Goal: Task Accomplishment & Management: Manage account settings

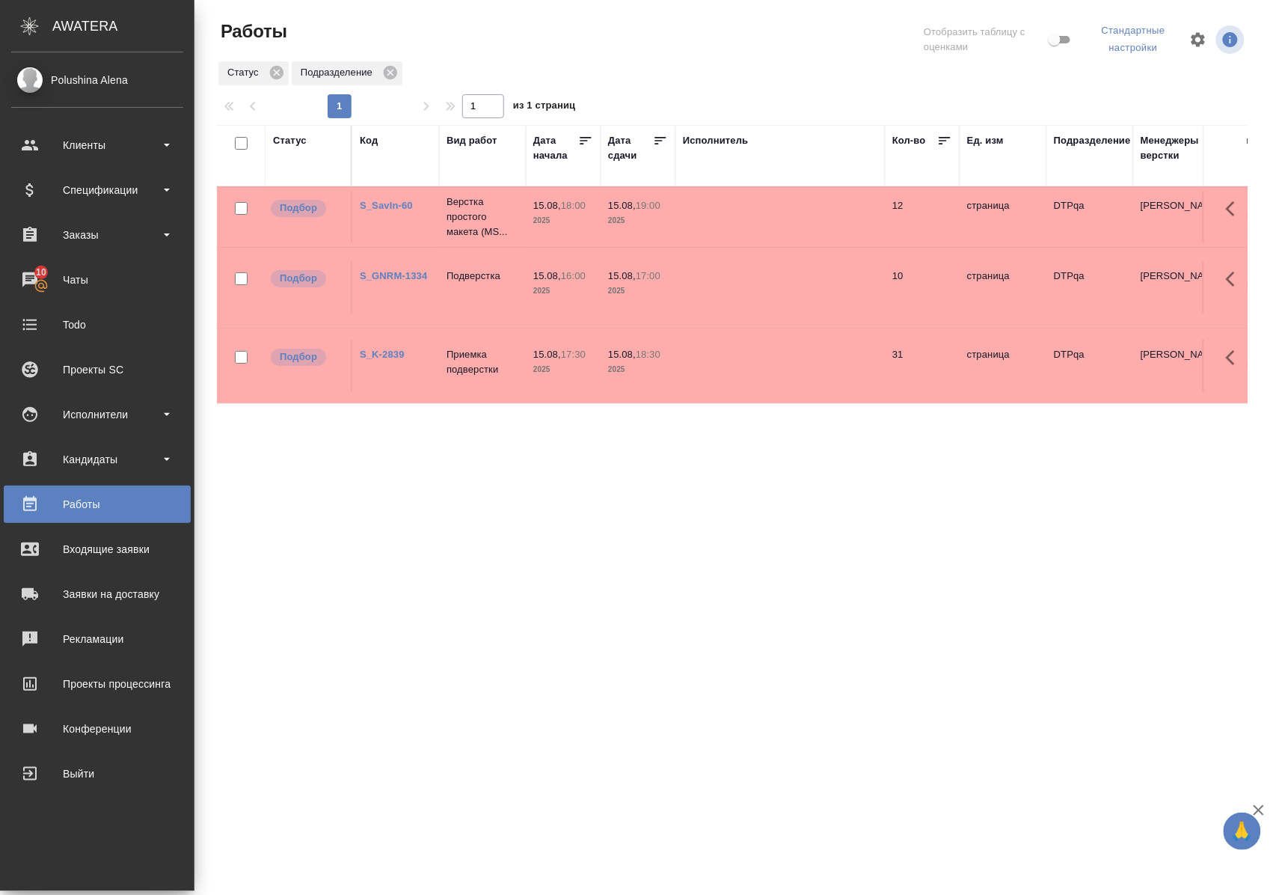
drag, startPoint x: 0, startPoint y: 0, endPoint x: 0, endPoint y: 714, distance: 713.7
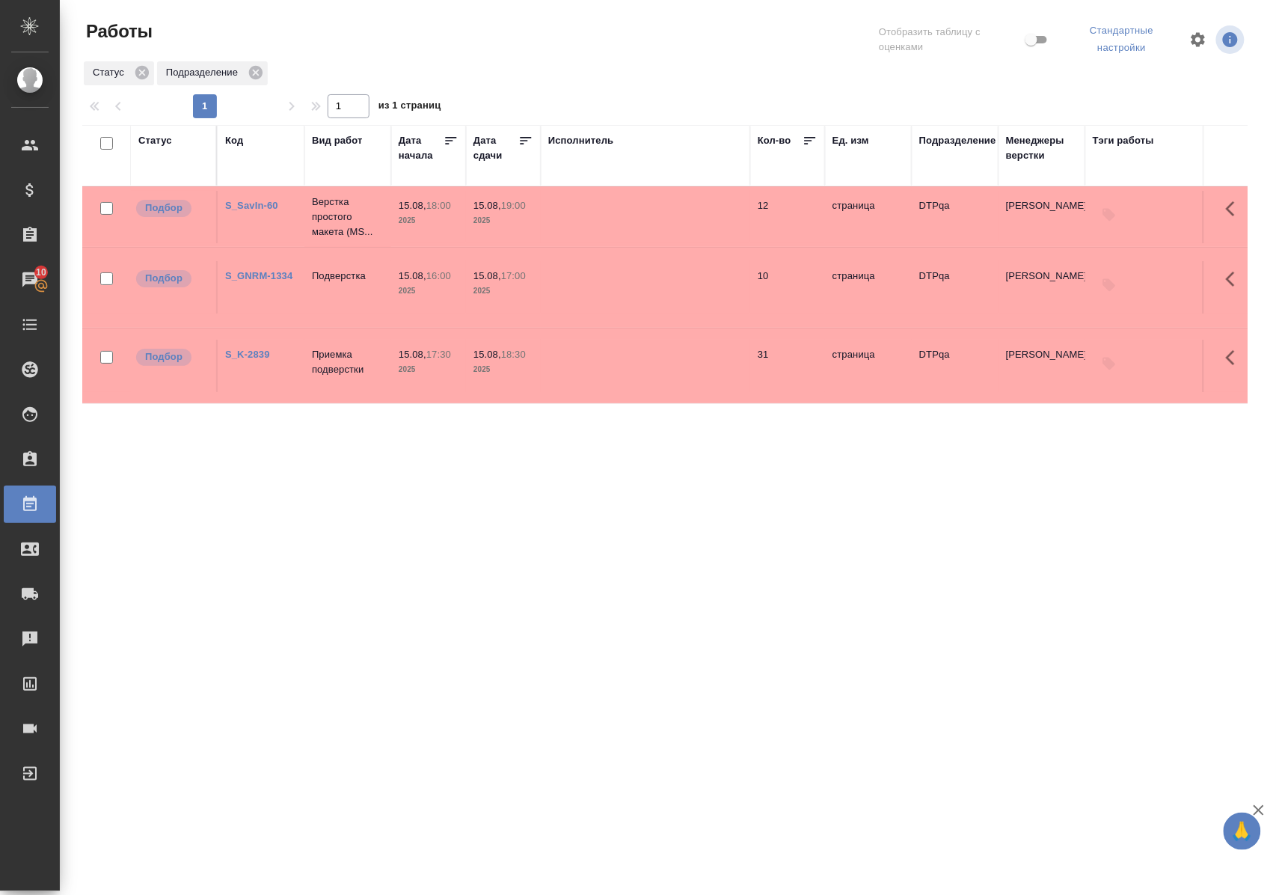
drag, startPoint x: 0, startPoint y: 714, endPoint x: 815, endPoint y: 479, distance: 847.9
click at [815, 479] on div "Статус Код Вид работ Дата начала Дата сдачи Исполнитель Кол-во Ед. изм Подразде…" at bounding box center [665, 394] width 1166 height 539
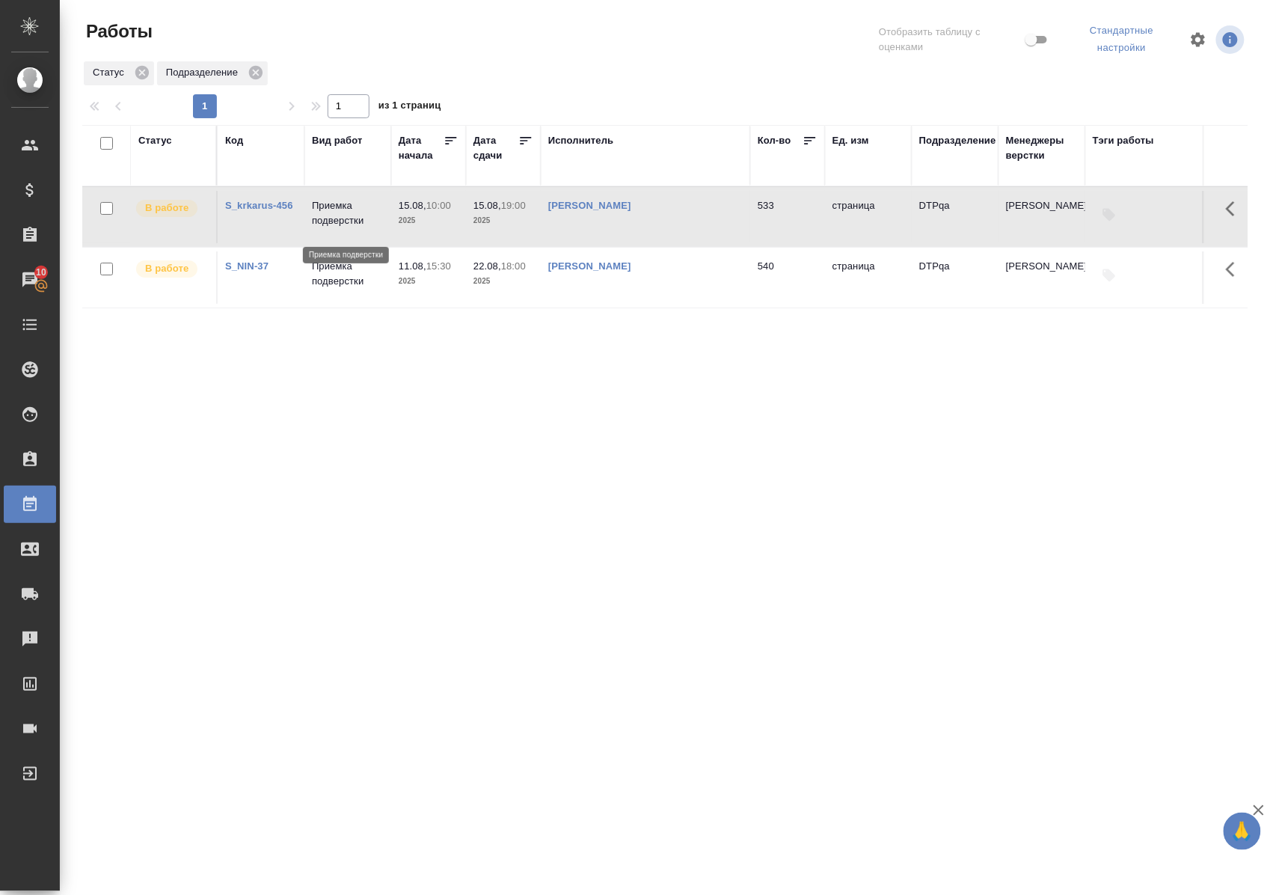
click at [358, 225] on p "Приемка подверстки" at bounding box center [348, 213] width 72 height 30
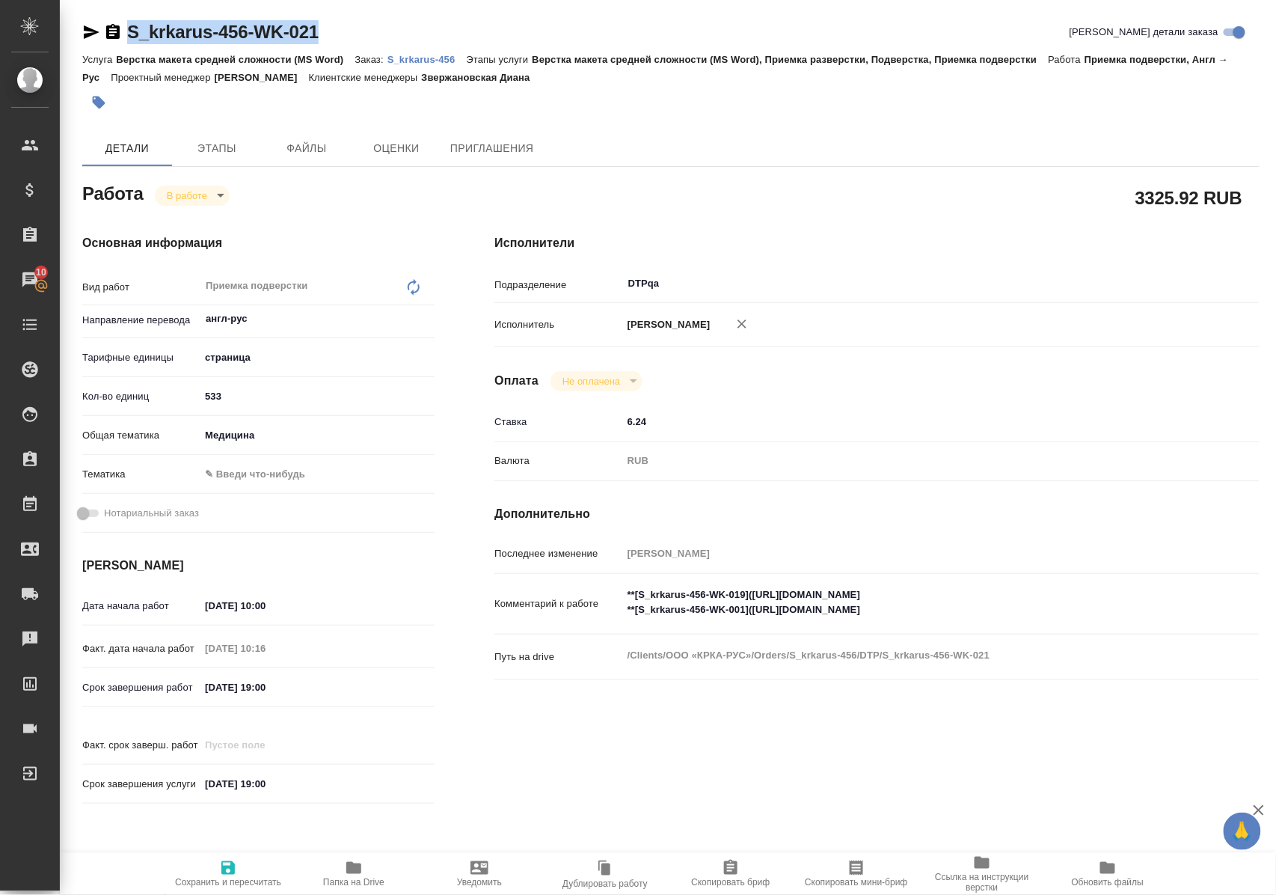
drag, startPoint x: 346, startPoint y: 33, endPoint x: 130, endPoint y: 43, distance: 215.7
click at [130, 43] on div "S_krkarus-456-WK-021 Кратко детали заказа" at bounding box center [671, 32] width 1178 height 24
copy link "S_krkarus-456-WK-021"
click at [759, 606] on textarea "**[S_krkarus-456-WK-019](https://tera.awatera.com/Work/6880e92cf66d8e6aa77ce8b2…" at bounding box center [909, 602] width 574 height 40
click at [1054, 610] on textarea "**[S_krkarus-456-WK-019](https://tera.awatera.com/Work/6880e92cf66d8e6aa77ce8b2…" at bounding box center [909, 603] width 572 height 40
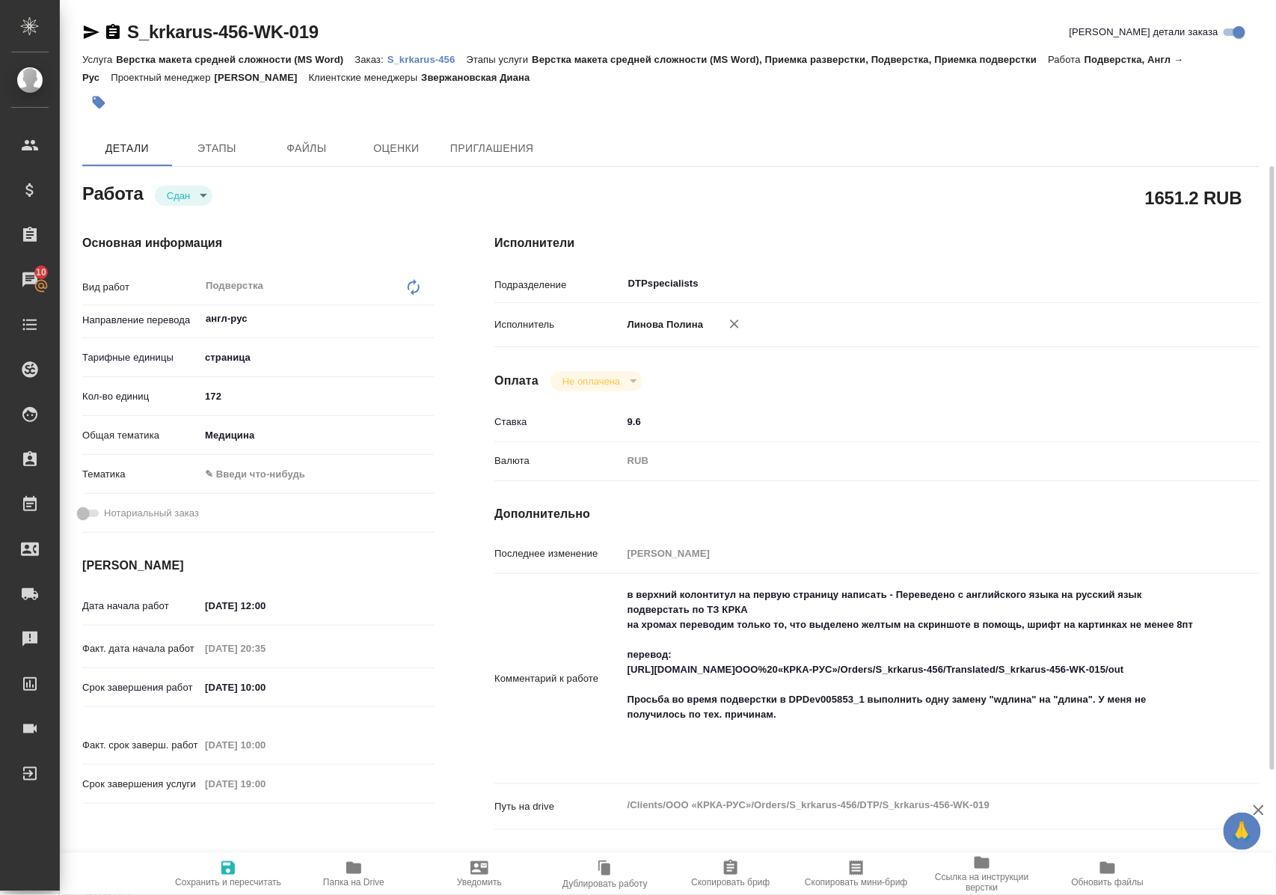
scroll to position [100, 0]
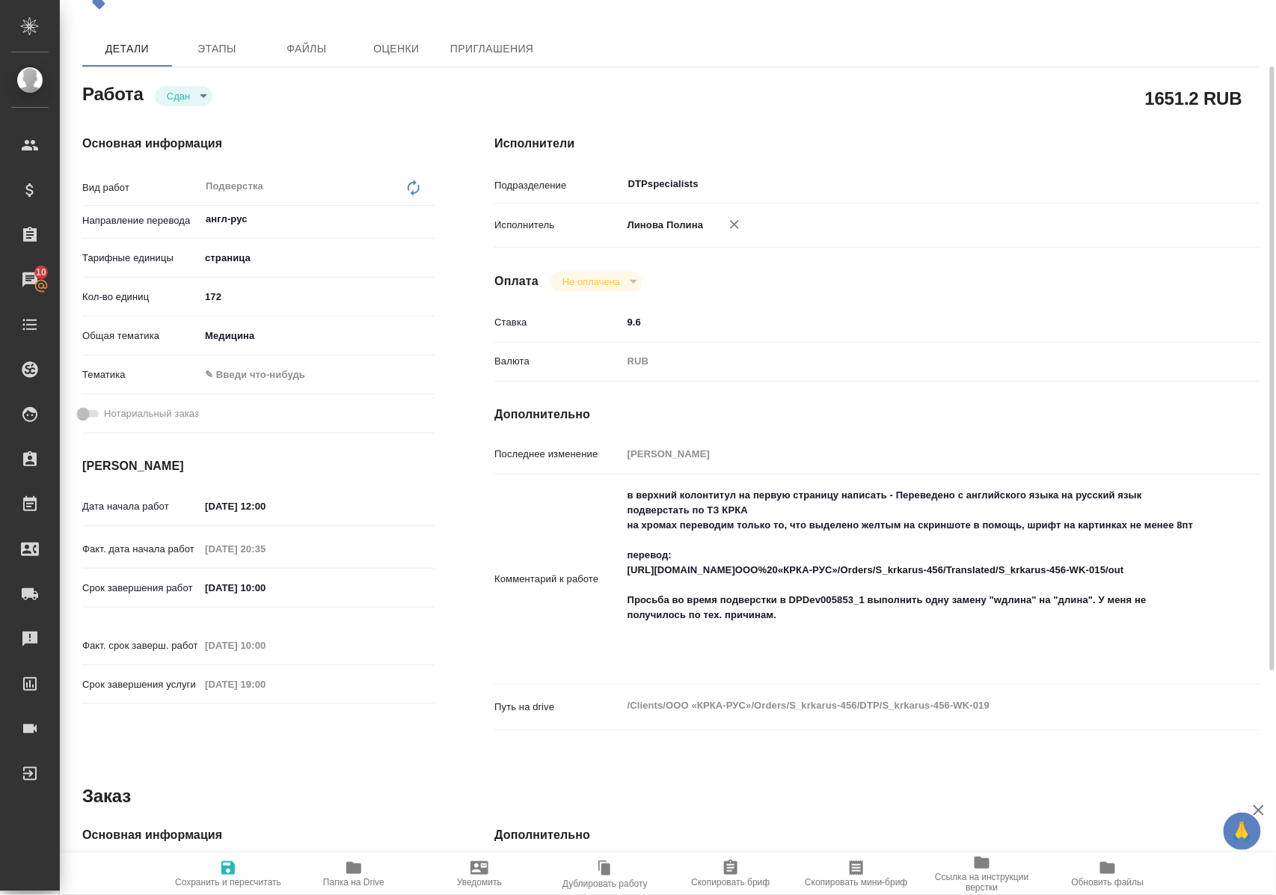
click at [358, 869] on icon "button" at bounding box center [353, 868] width 15 height 12
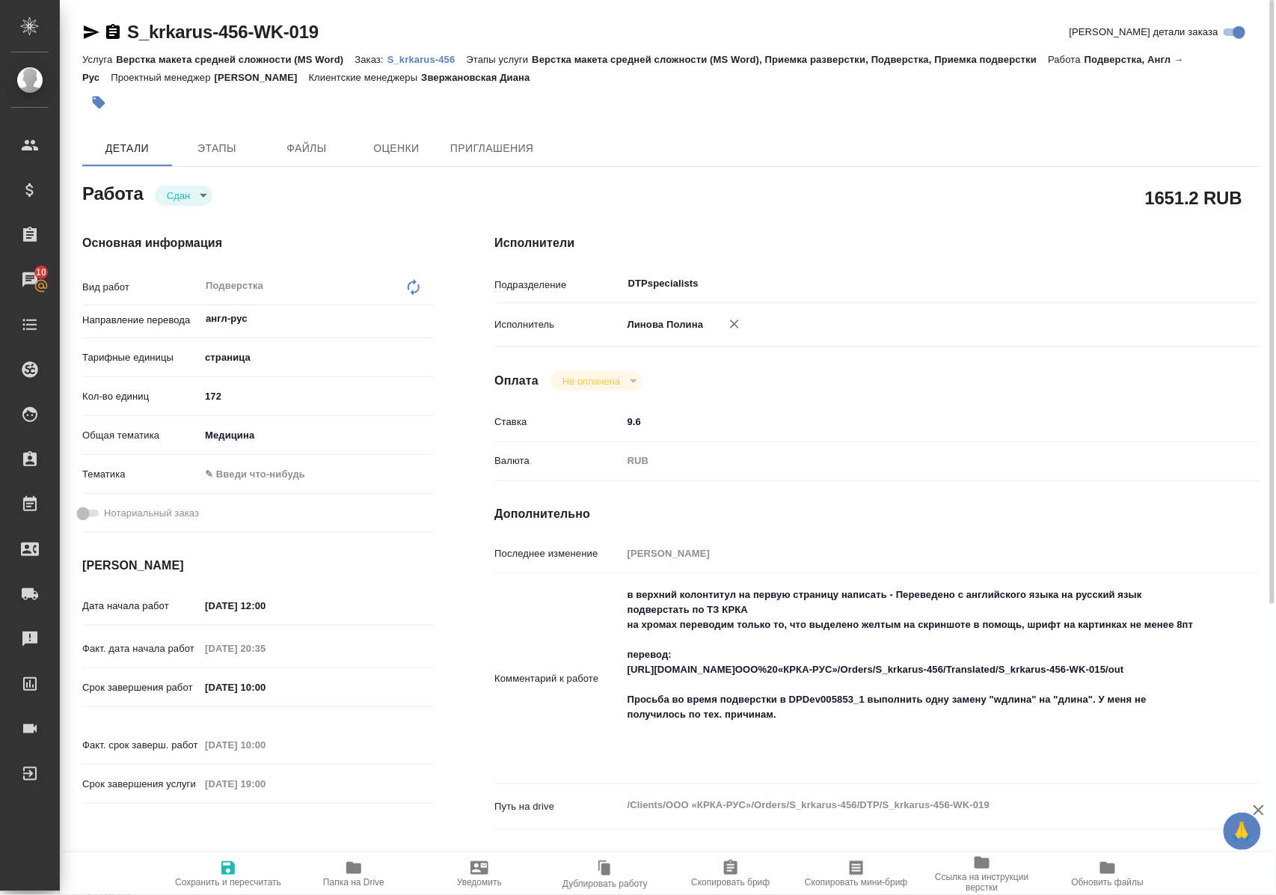
click at [429, 52] on link "S_krkarus-456" at bounding box center [427, 58] width 79 height 13
click at [87, 25] on icon "button" at bounding box center [91, 32] width 18 height 18
click at [356, 872] on icon "button" at bounding box center [353, 868] width 15 height 12
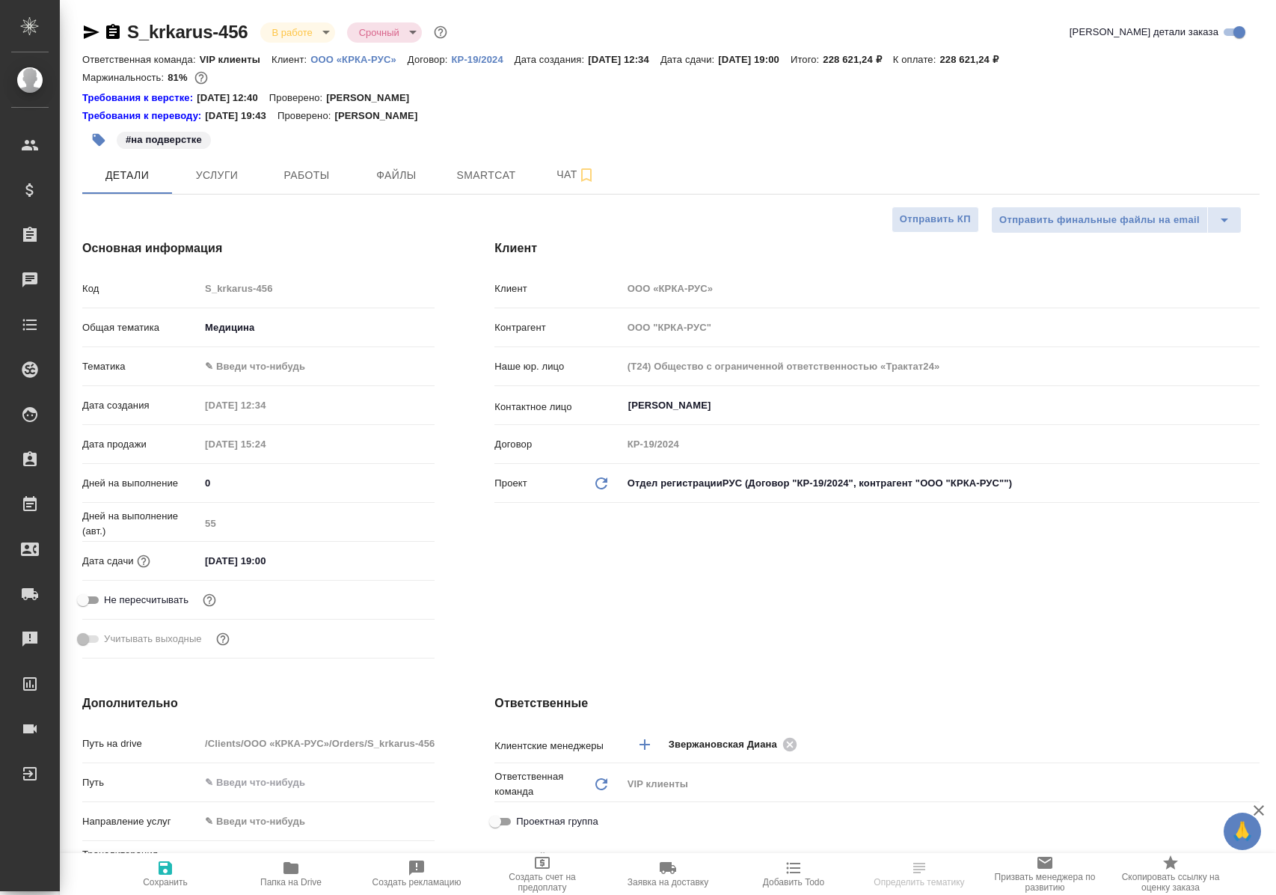
select select "RU"
type input "[PERSON_NAME]"
click at [329, 169] on span "Работы" at bounding box center [307, 175] width 72 height 19
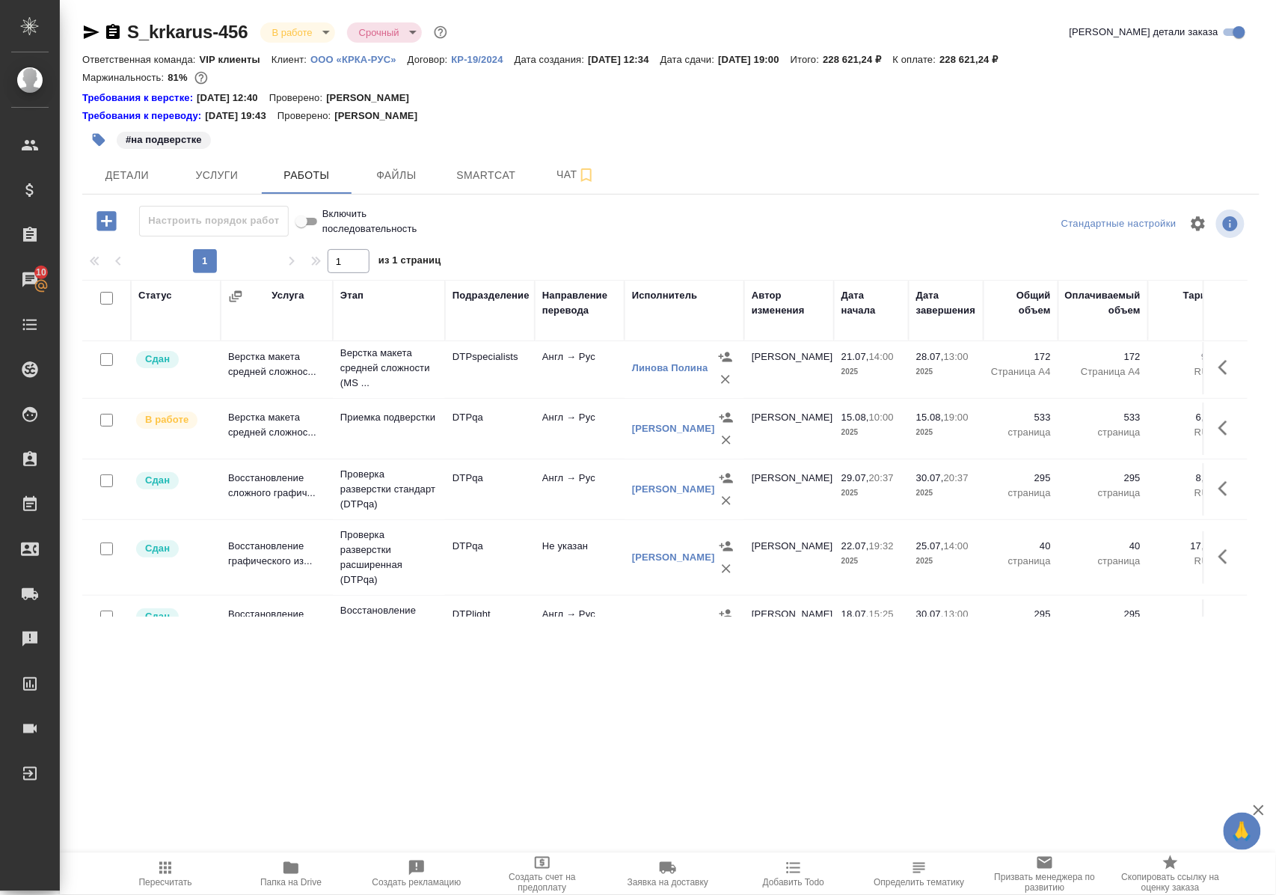
scroll to position [364, 0]
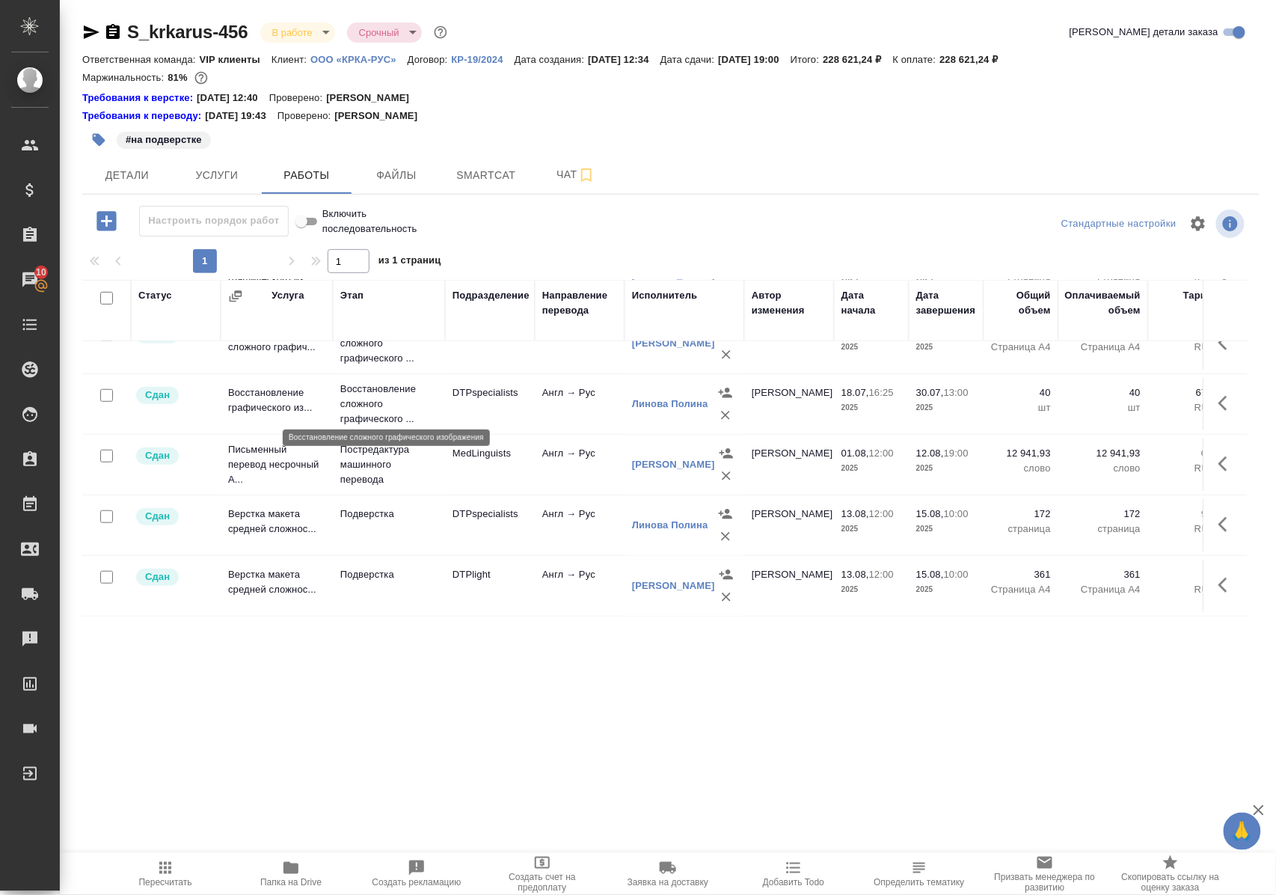
click at [362, 394] on p "Восстановление сложного графического ..." at bounding box center [388, 404] width 97 height 45
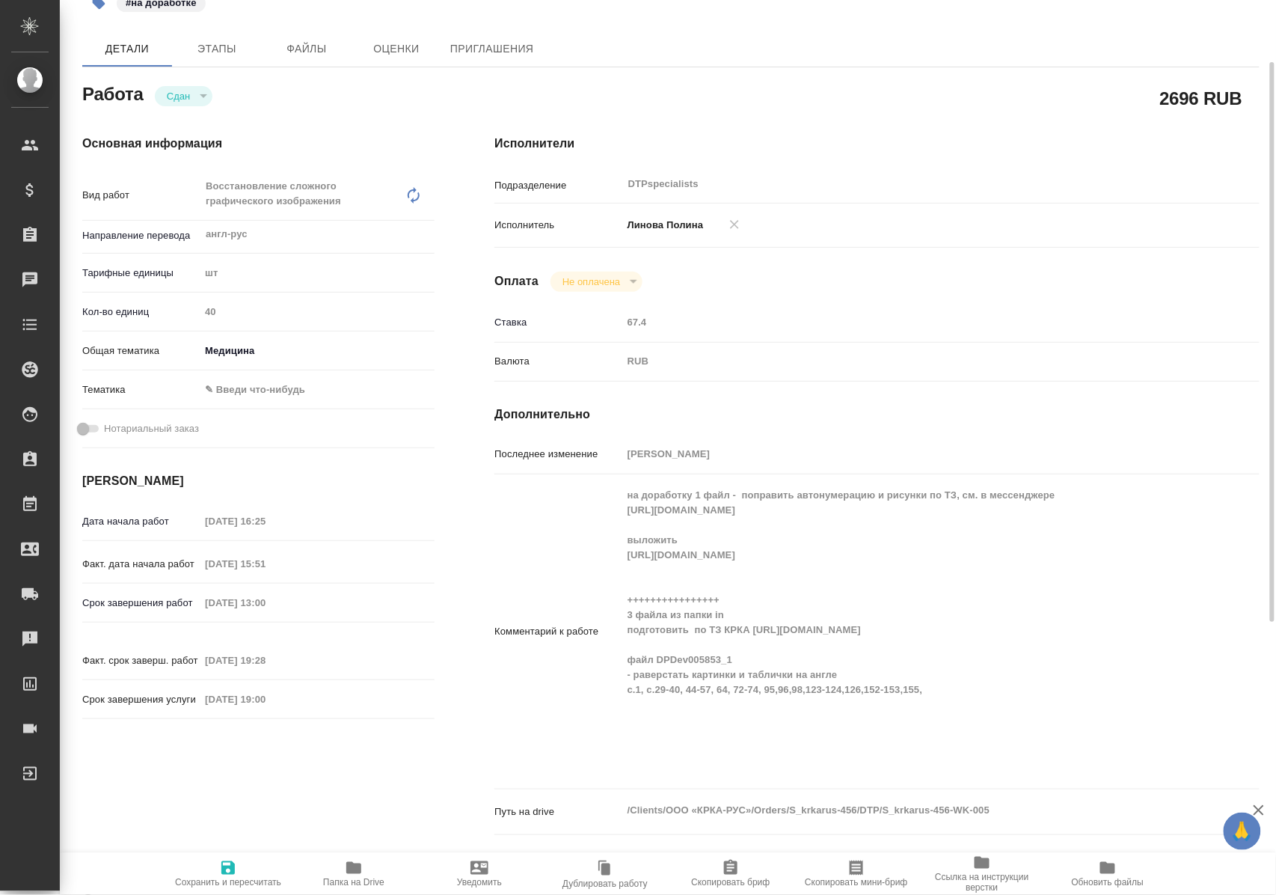
scroll to position [199, 0]
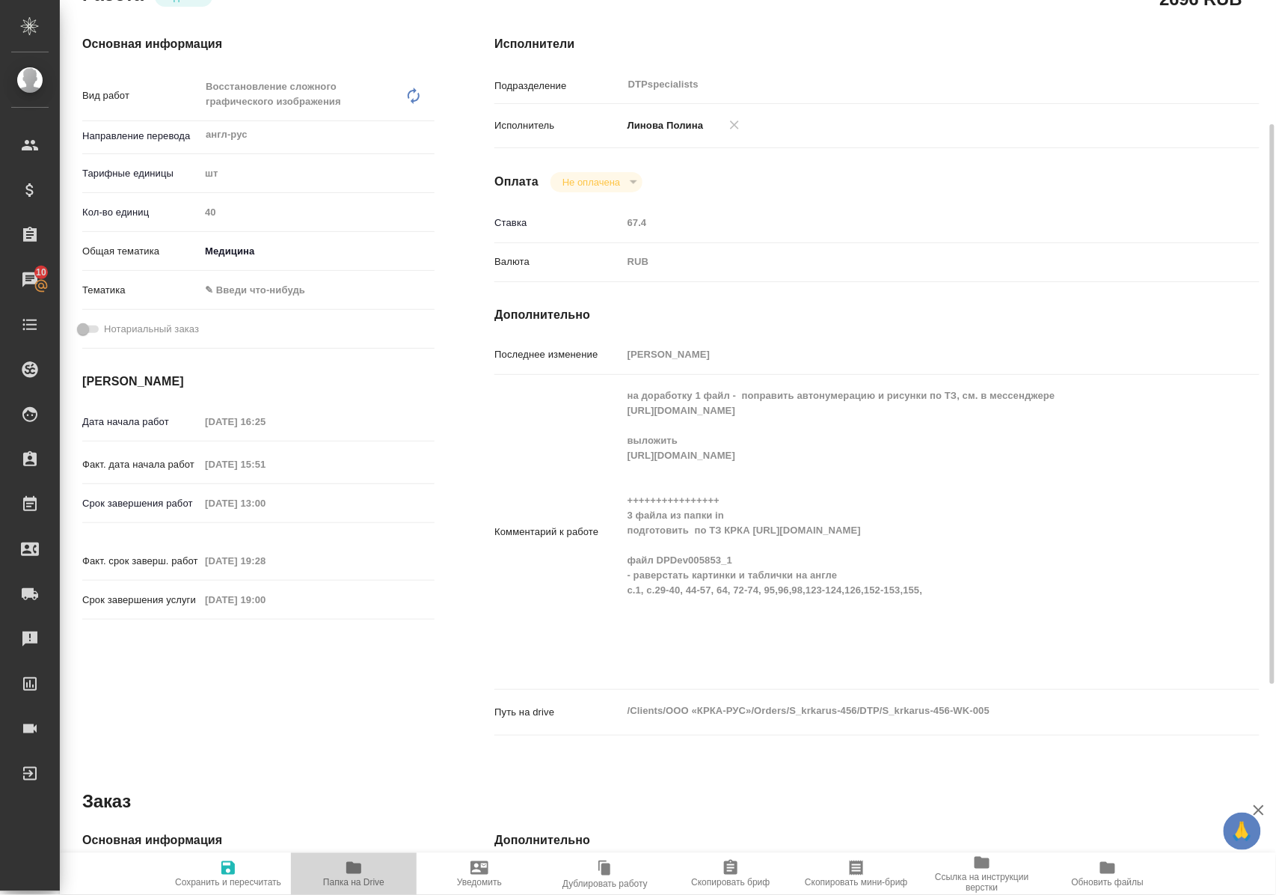
drag, startPoint x: 359, startPoint y: 875, endPoint x: 363, endPoint y: 854, distance: 21.3
click at [357, 875] on icon "button" at bounding box center [354, 868] width 18 height 18
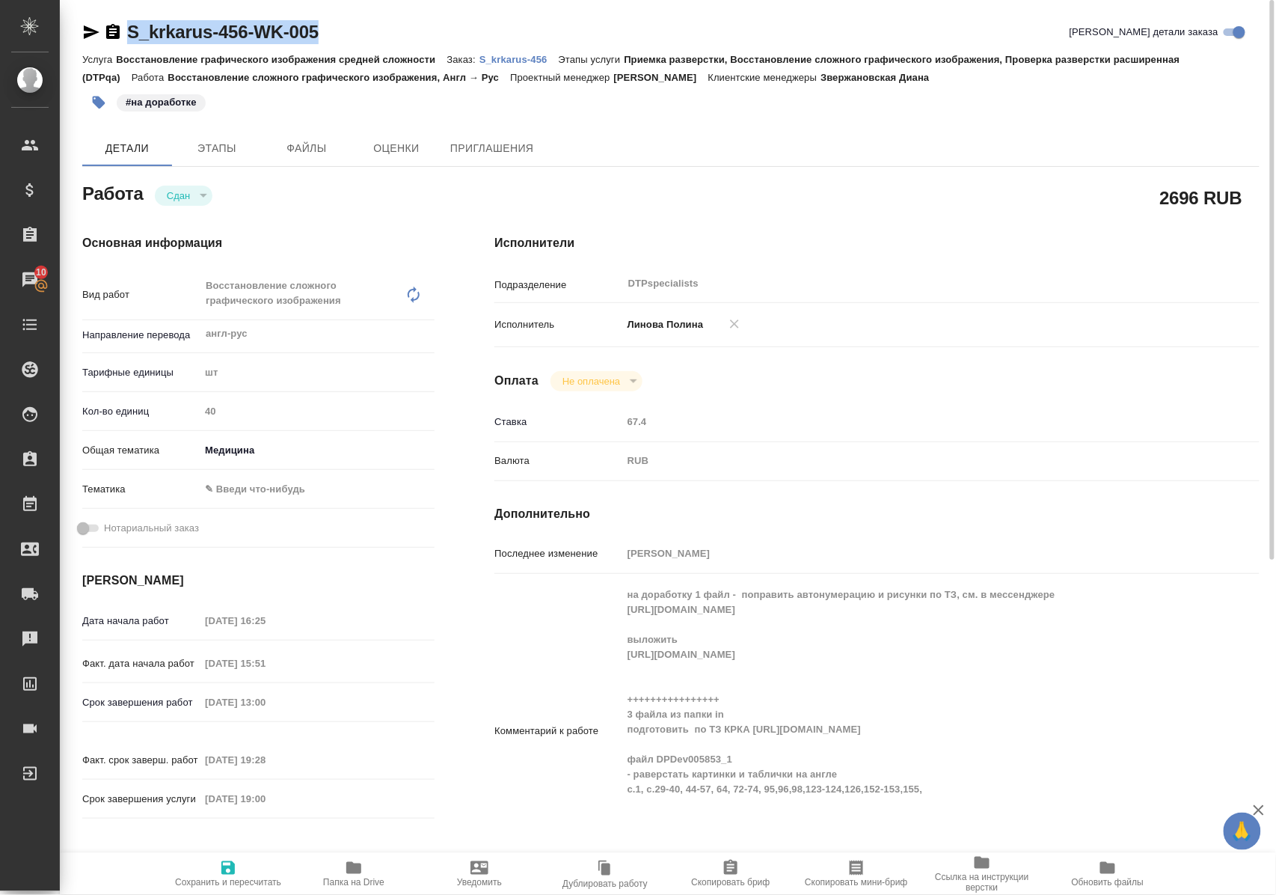
drag, startPoint x: 361, startPoint y: 27, endPoint x: 129, endPoint y: 34, distance: 231.3
click at [129, 34] on div "S_krkarus-456-WK-005 Кратко детали заказа" at bounding box center [671, 32] width 1178 height 24
copy link "S_krkarus-456-WK-005"
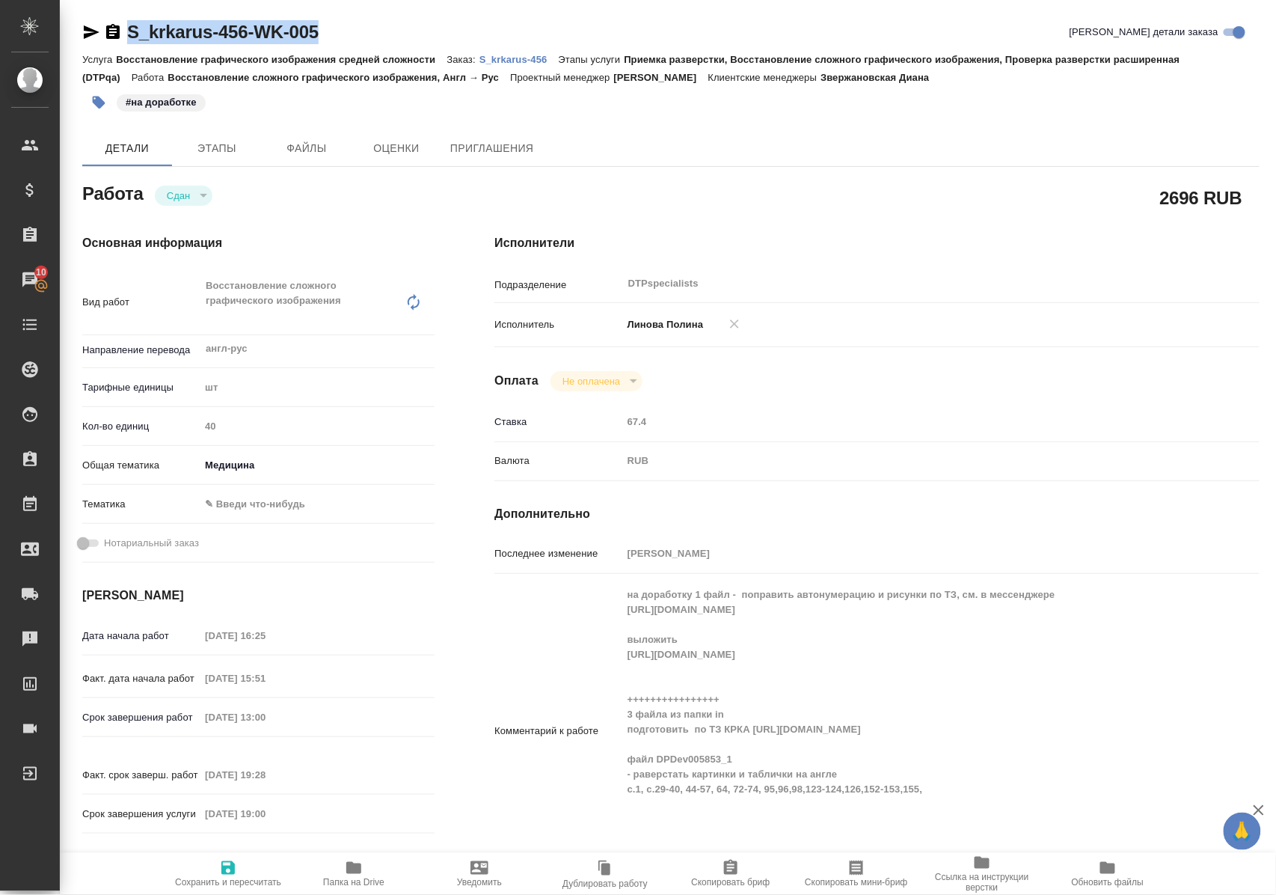
drag, startPoint x: 350, startPoint y: 878, endPoint x: 356, endPoint y: 851, distance: 26.9
click at [350, 875] on span "Папка на Drive" at bounding box center [354, 873] width 108 height 28
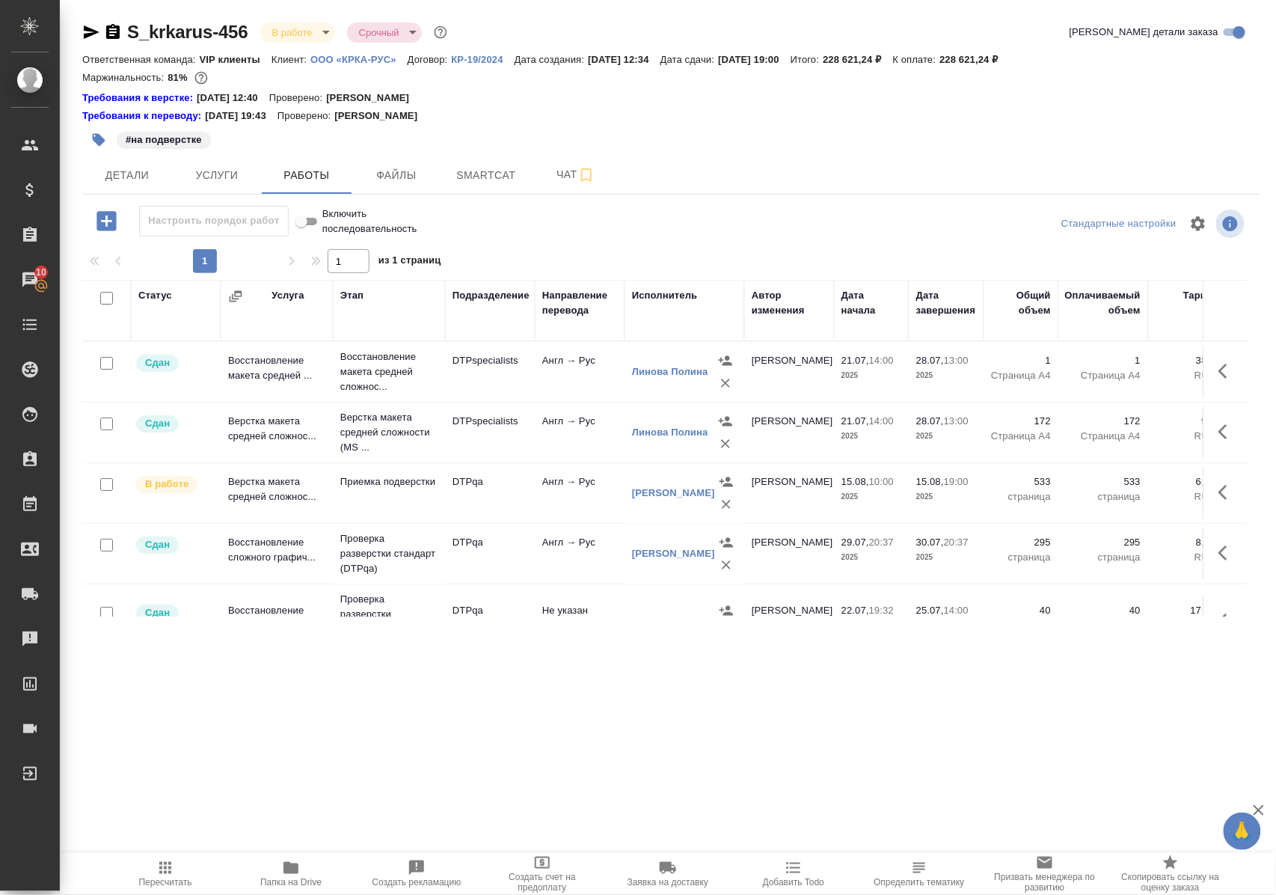
scroll to position [364, 0]
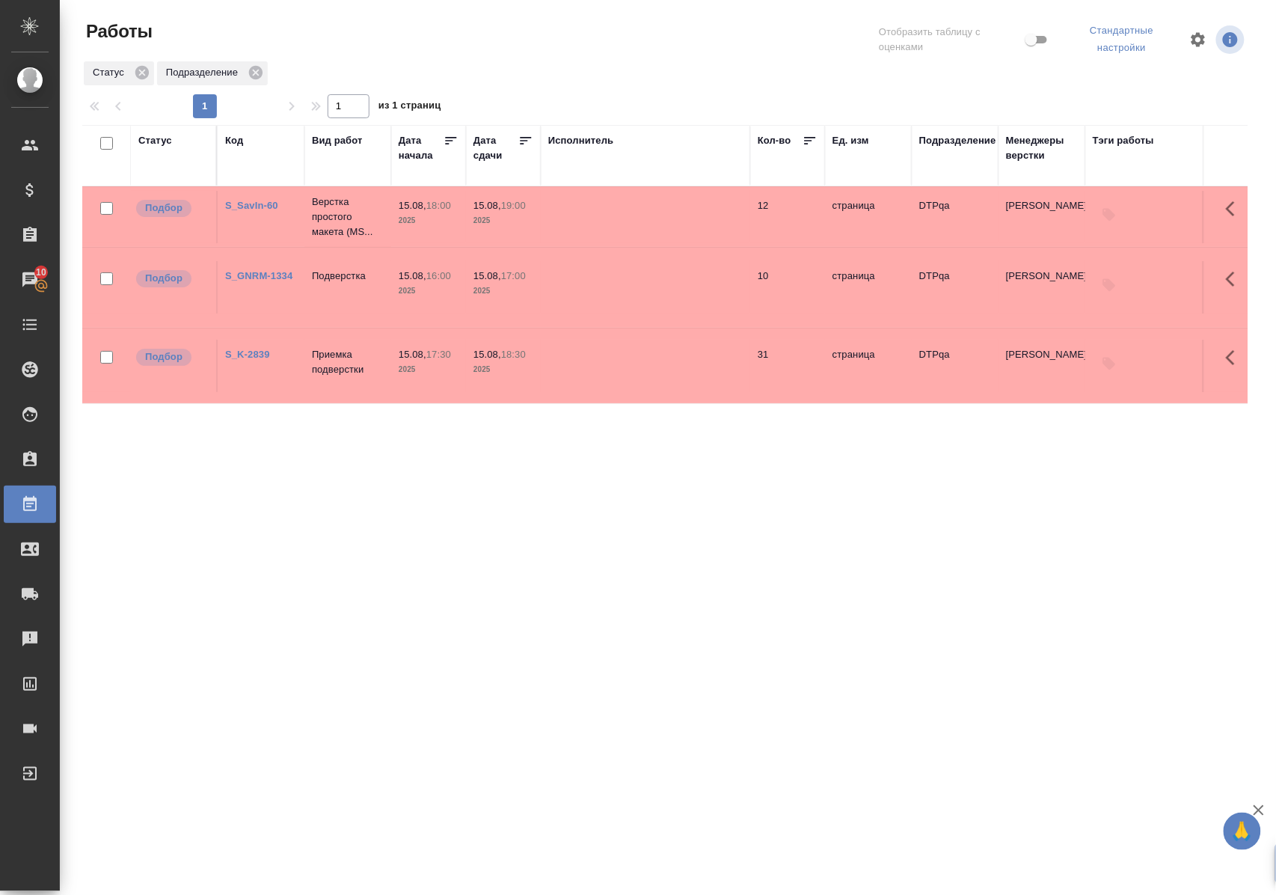
click at [162, 141] on div "Статус" at bounding box center [155, 140] width 34 height 15
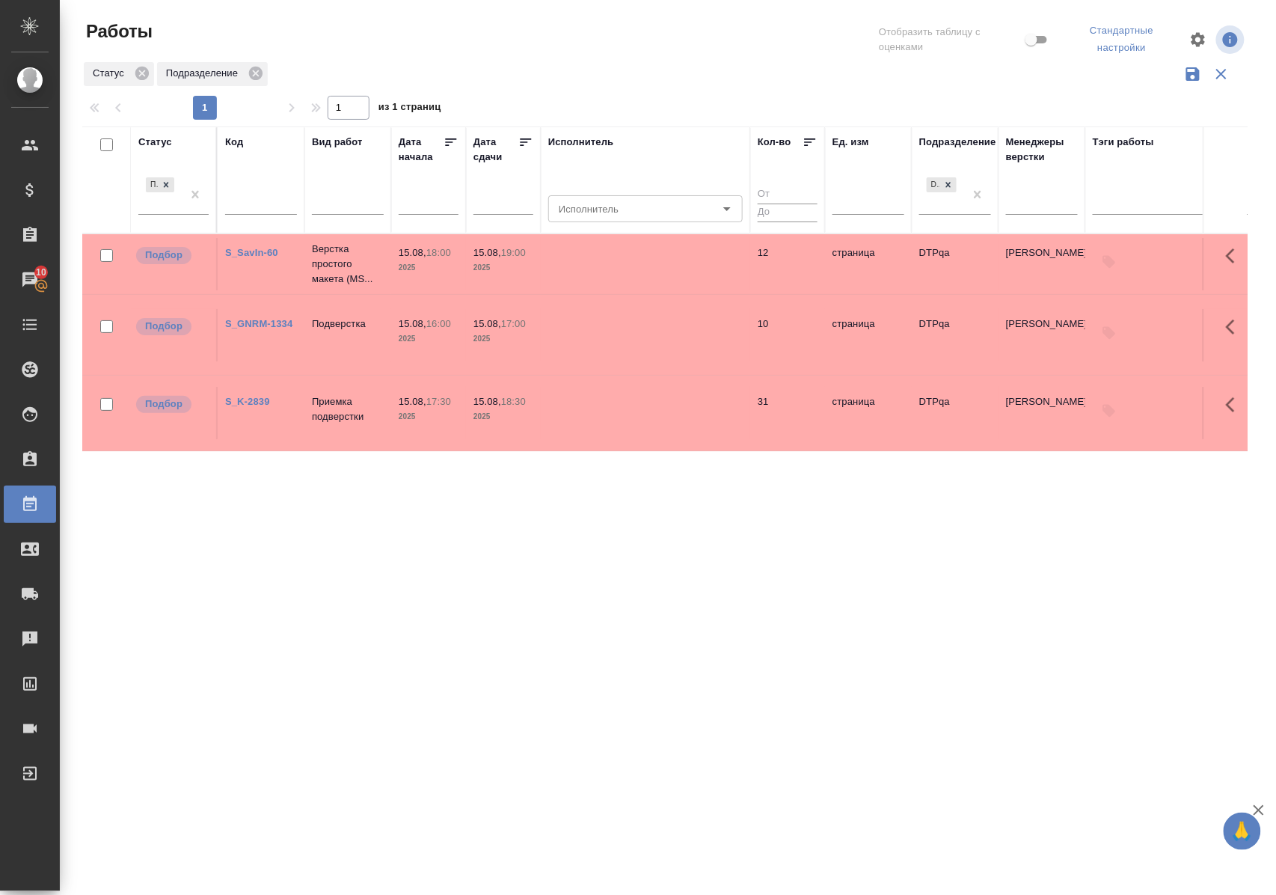
click at [177, 215] on div "Подбор" at bounding box center [173, 200] width 70 height 52
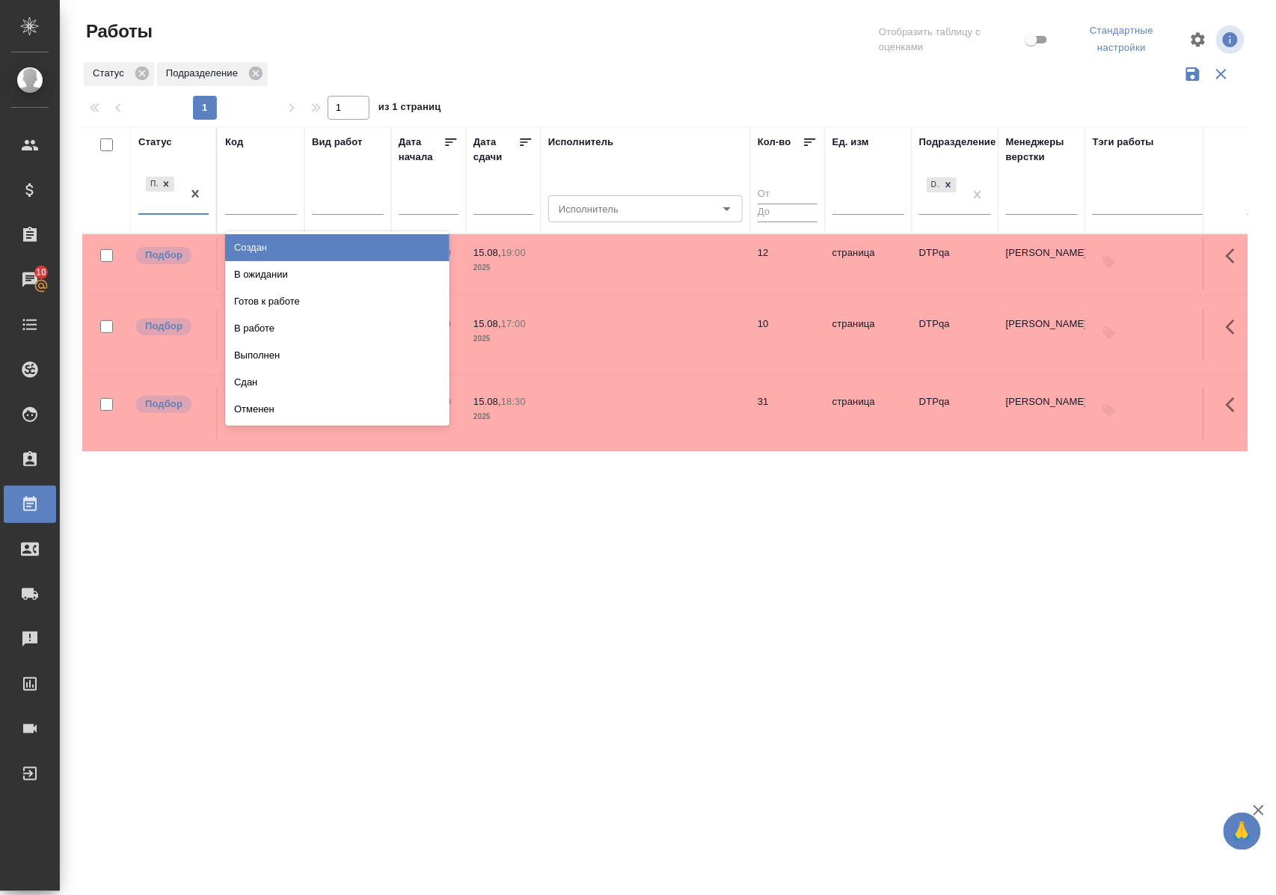
click at [174, 210] on div "Подбор" at bounding box center [159, 194] width 43 height 40
click at [243, 280] on div "В ожидании" at bounding box center [337, 274] width 224 height 27
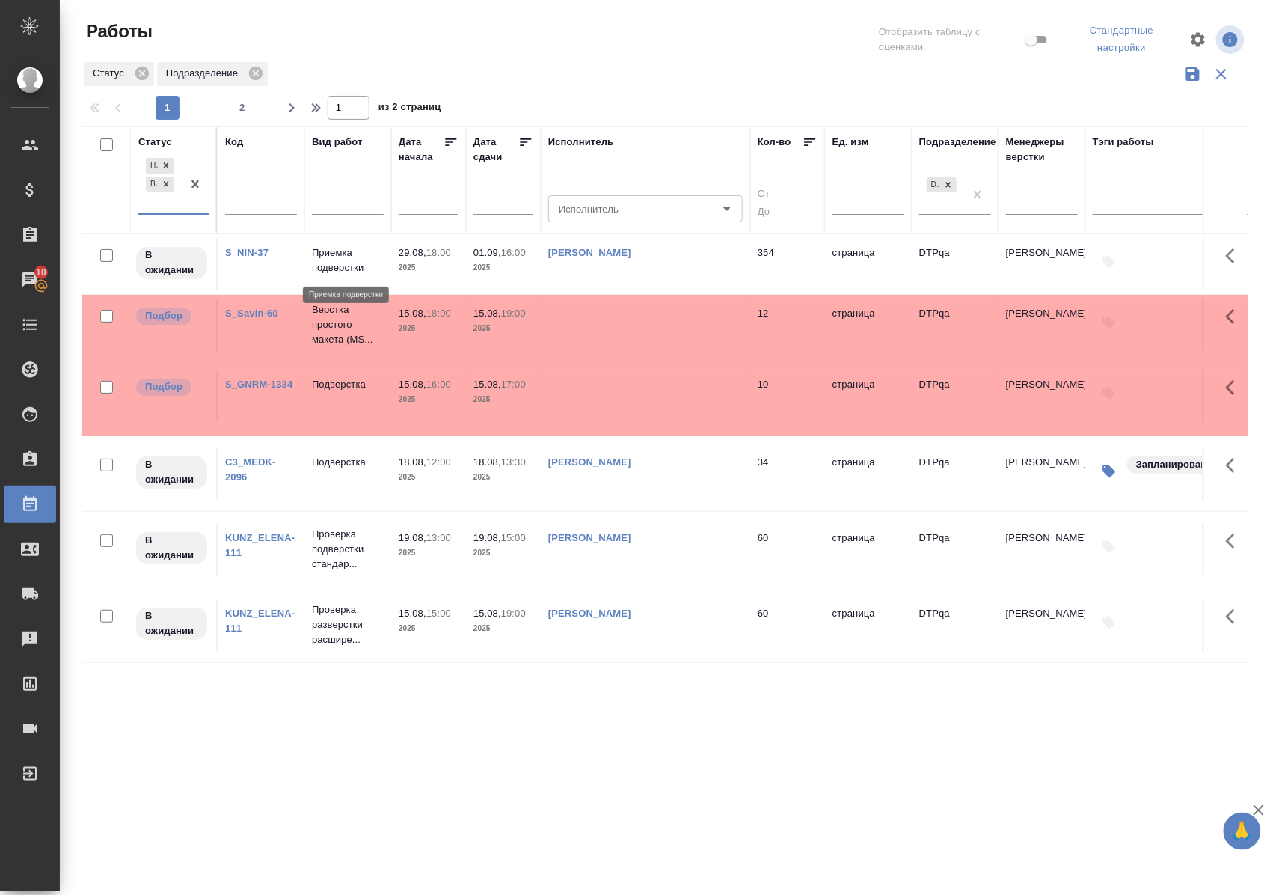
click at [323, 263] on p "Приемка подверстки" at bounding box center [348, 260] width 72 height 30
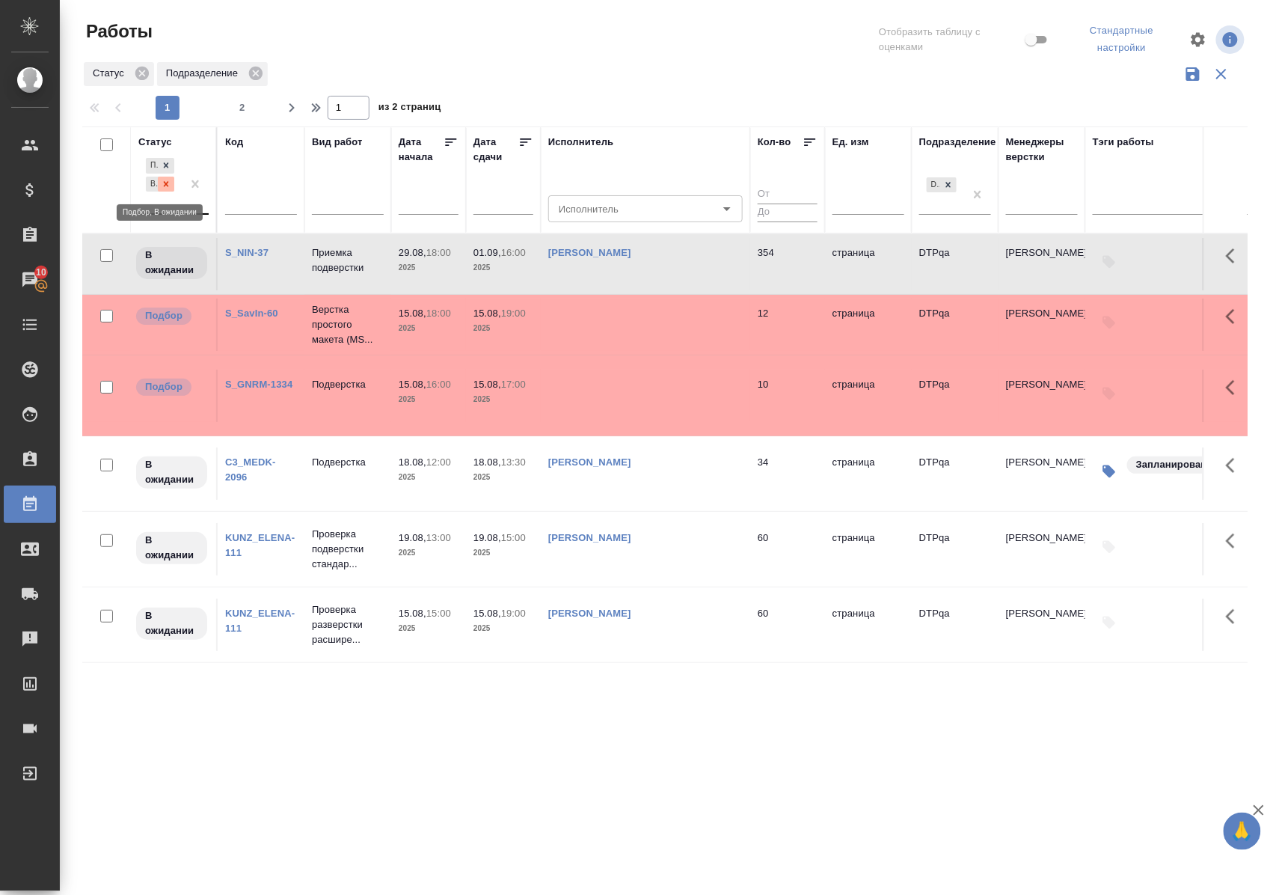
click at [165, 184] on icon at bounding box center [166, 183] width 5 height 5
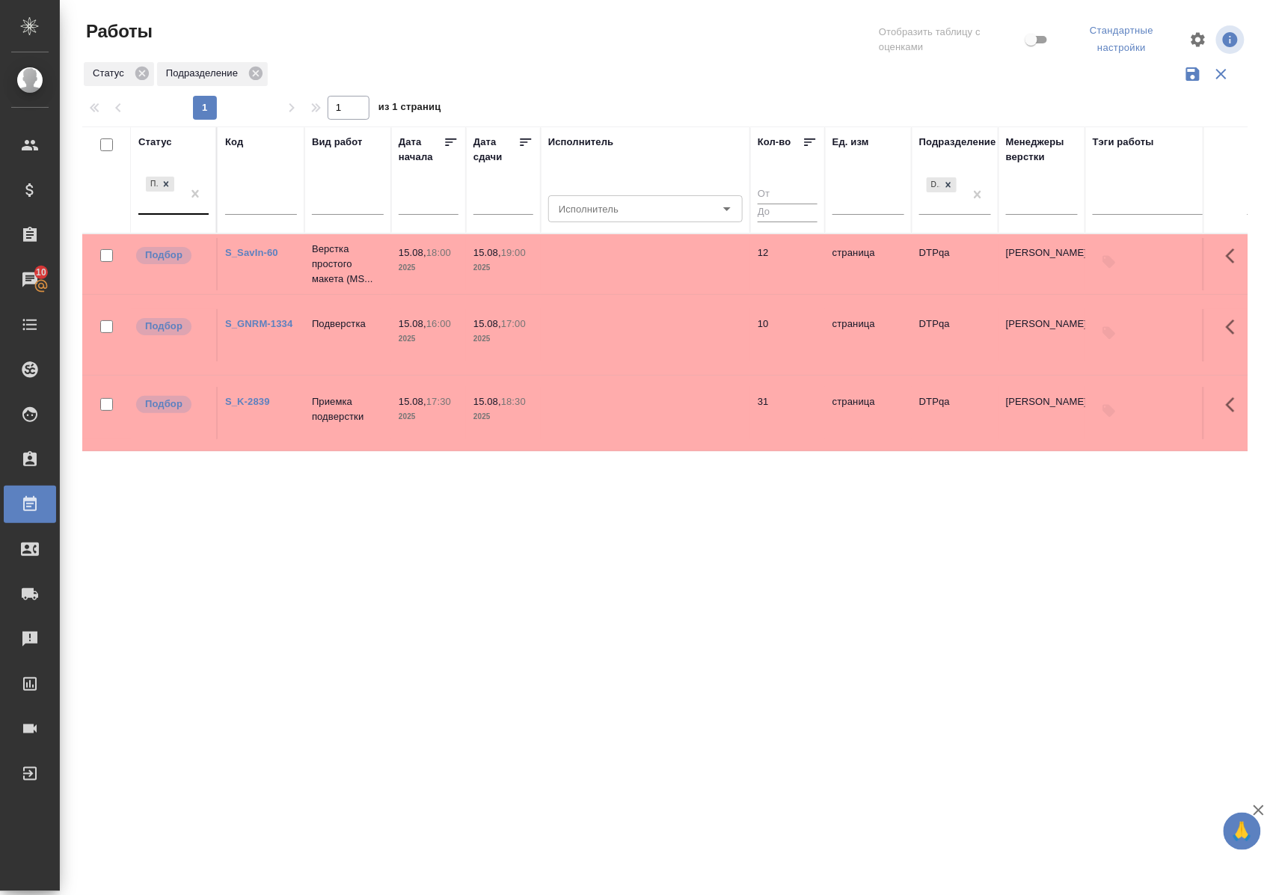
click at [165, 138] on div "Статус" at bounding box center [155, 142] width 34 height 15
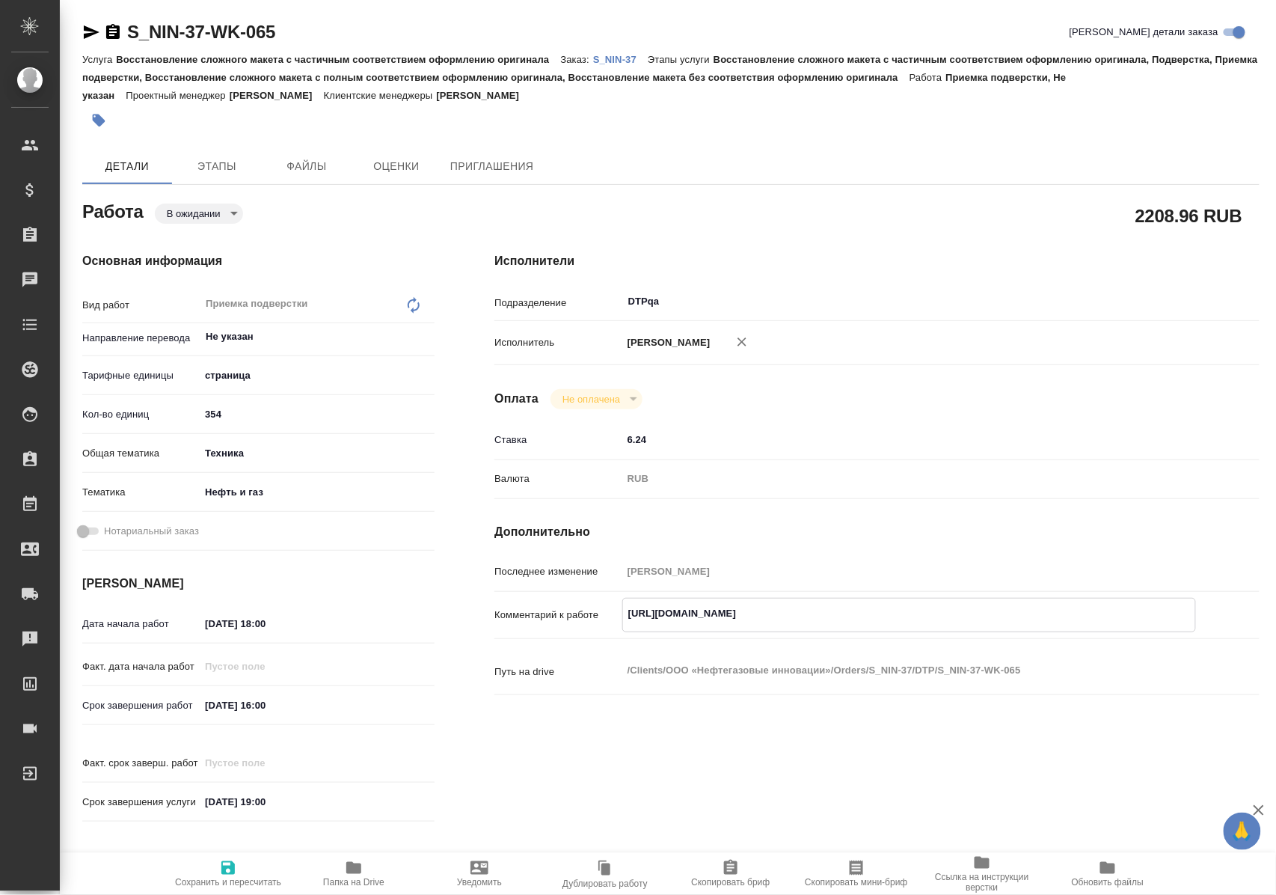
drag, startPoint x: 626, startPoint y: 614, endPoint x: 962, endPoint y: 608, distance: 336.0
click at [962, 608] on textarea "https://tera.awatera.com/Work/684013a241b761433d35d88f/" at bounding box center [909, 613] width 572 height 25
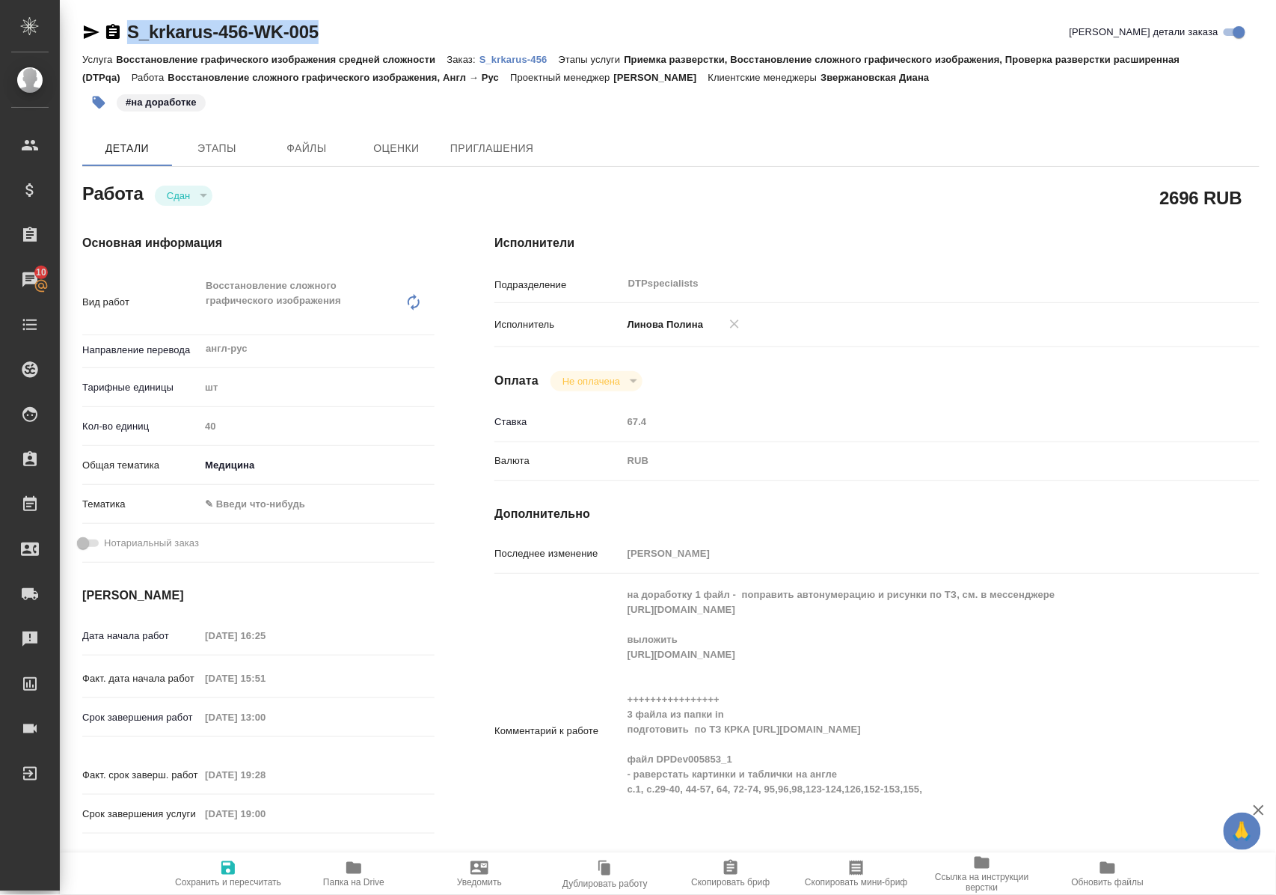
scroll to position [100, 0]
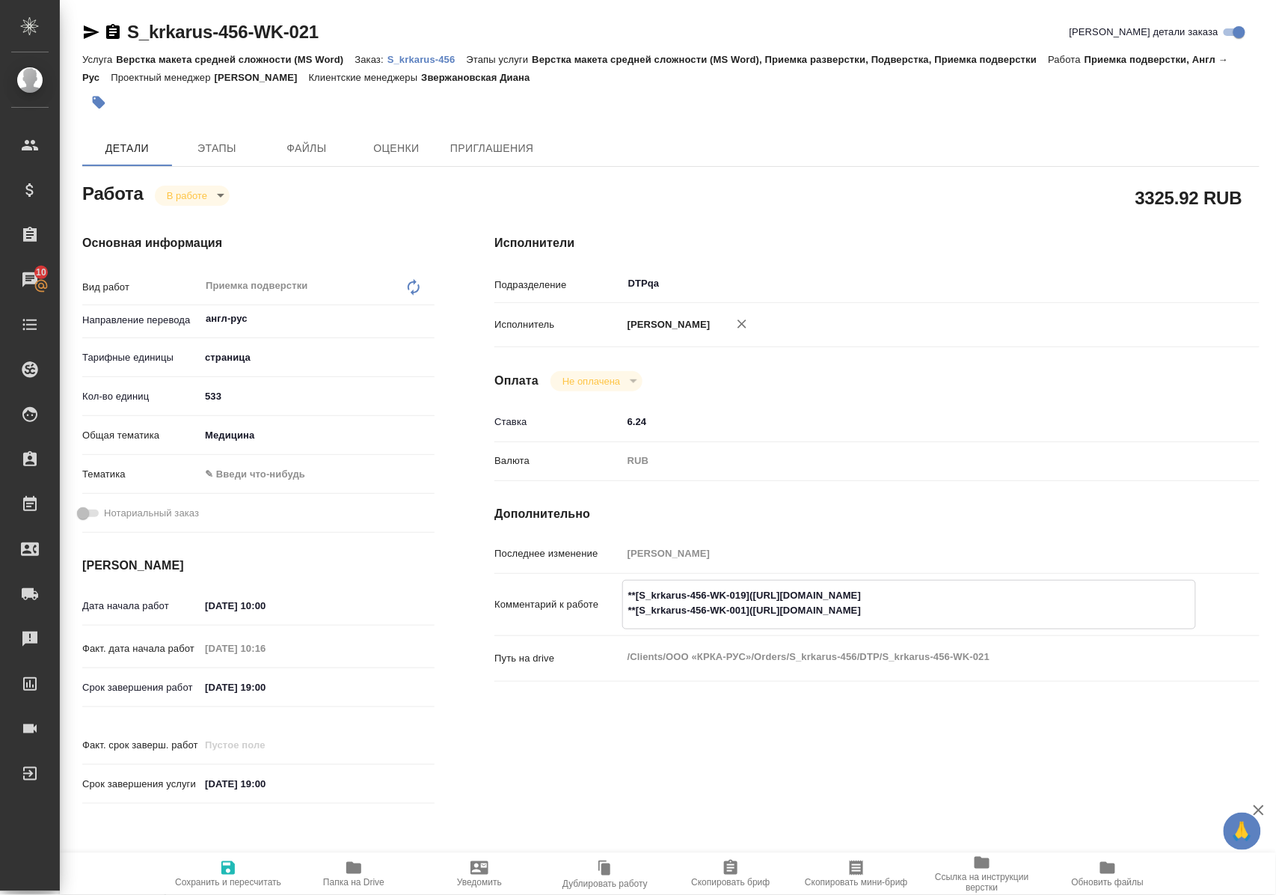
drag, startPoint x: 758, startPoint y: 624, endPoint x: 1060, endPoint y: 627, distance: 302.3
click at [1060, 623] on textarea "**[S_krkarus-456-WK-019](https://tera.awatera.com/Work/6880e92cf66d8e6aa77ce8b2…" at bounding box center [909, 603] width 572 height 40
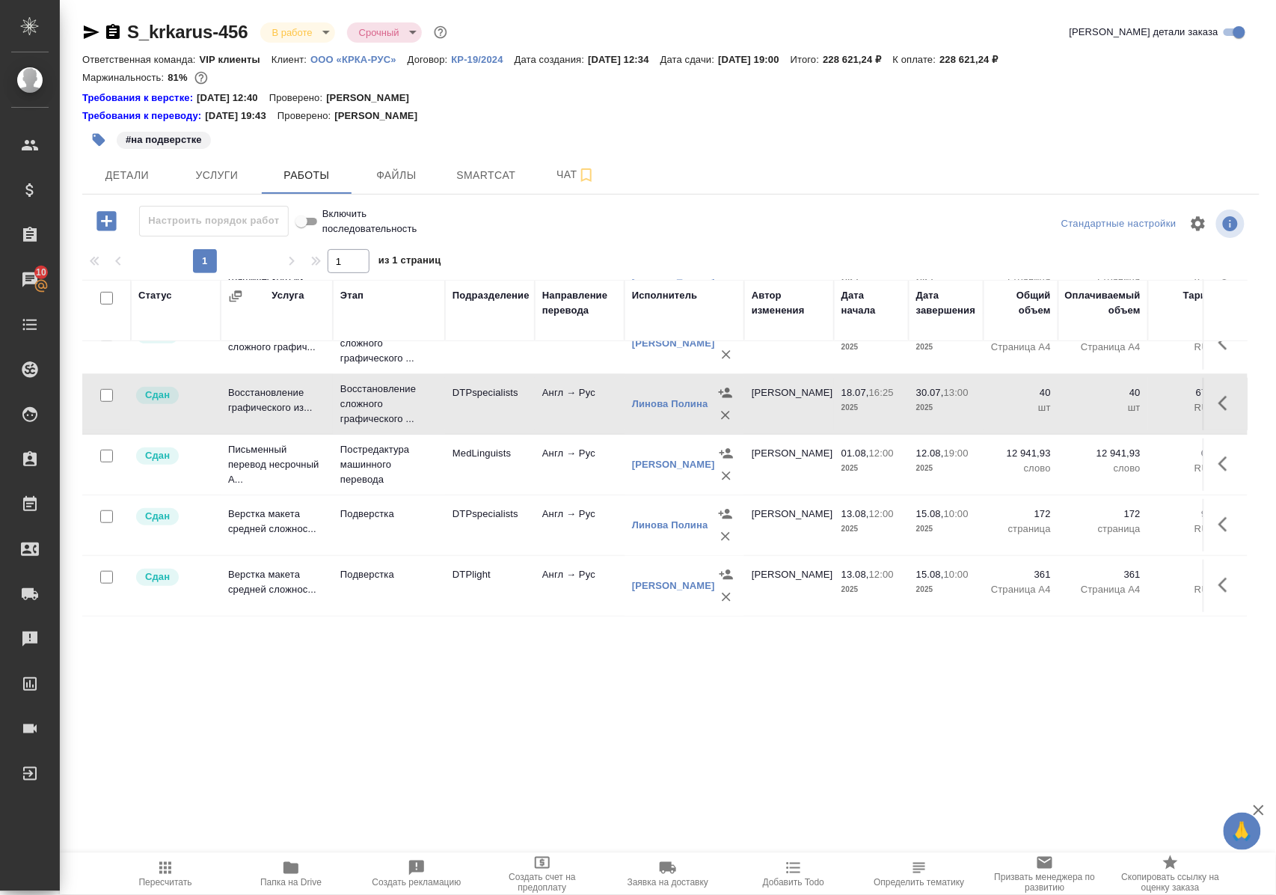
scroll to position [264, 0]
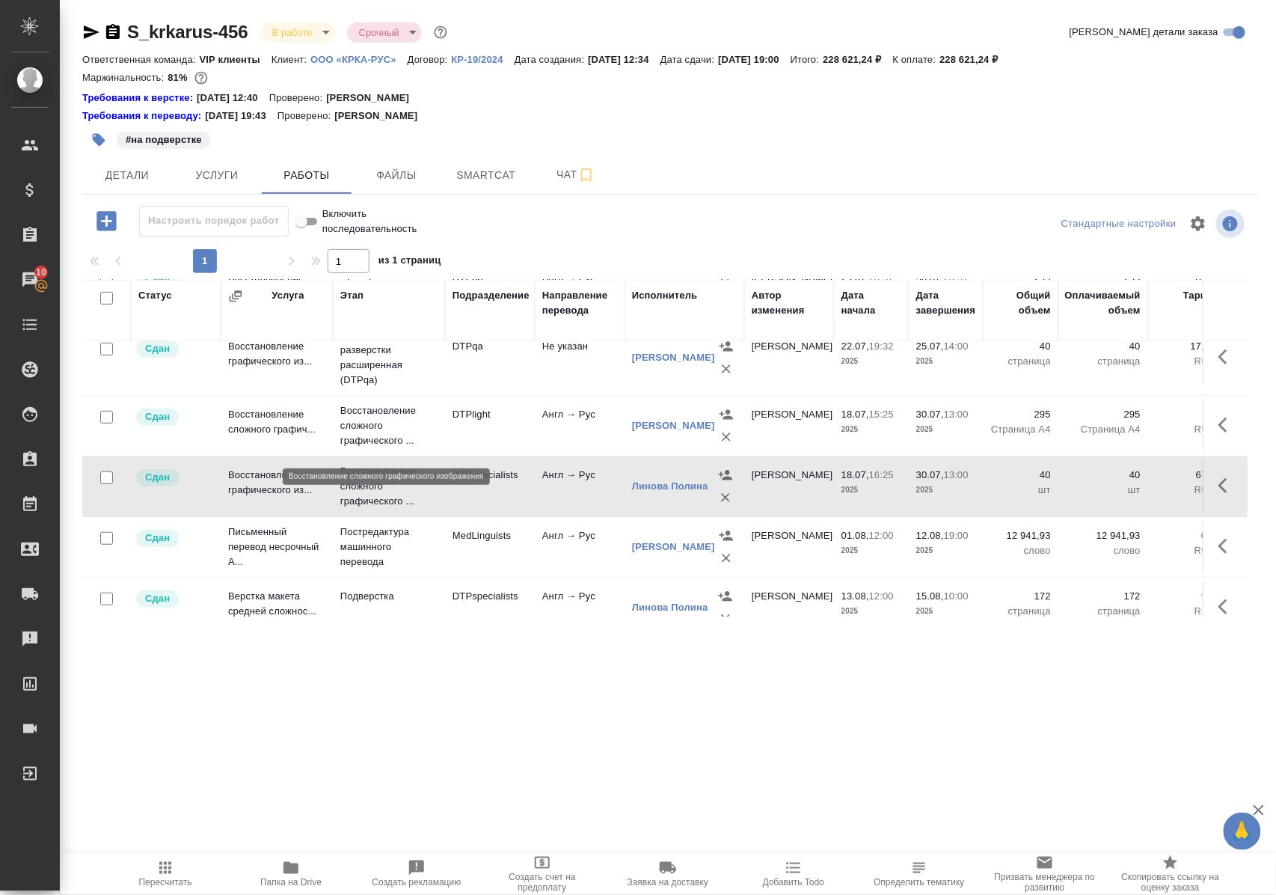
click at [370, 420] on p "Восстановление сложного графического ..." at bounding box center [388, 425] width 97 height 45
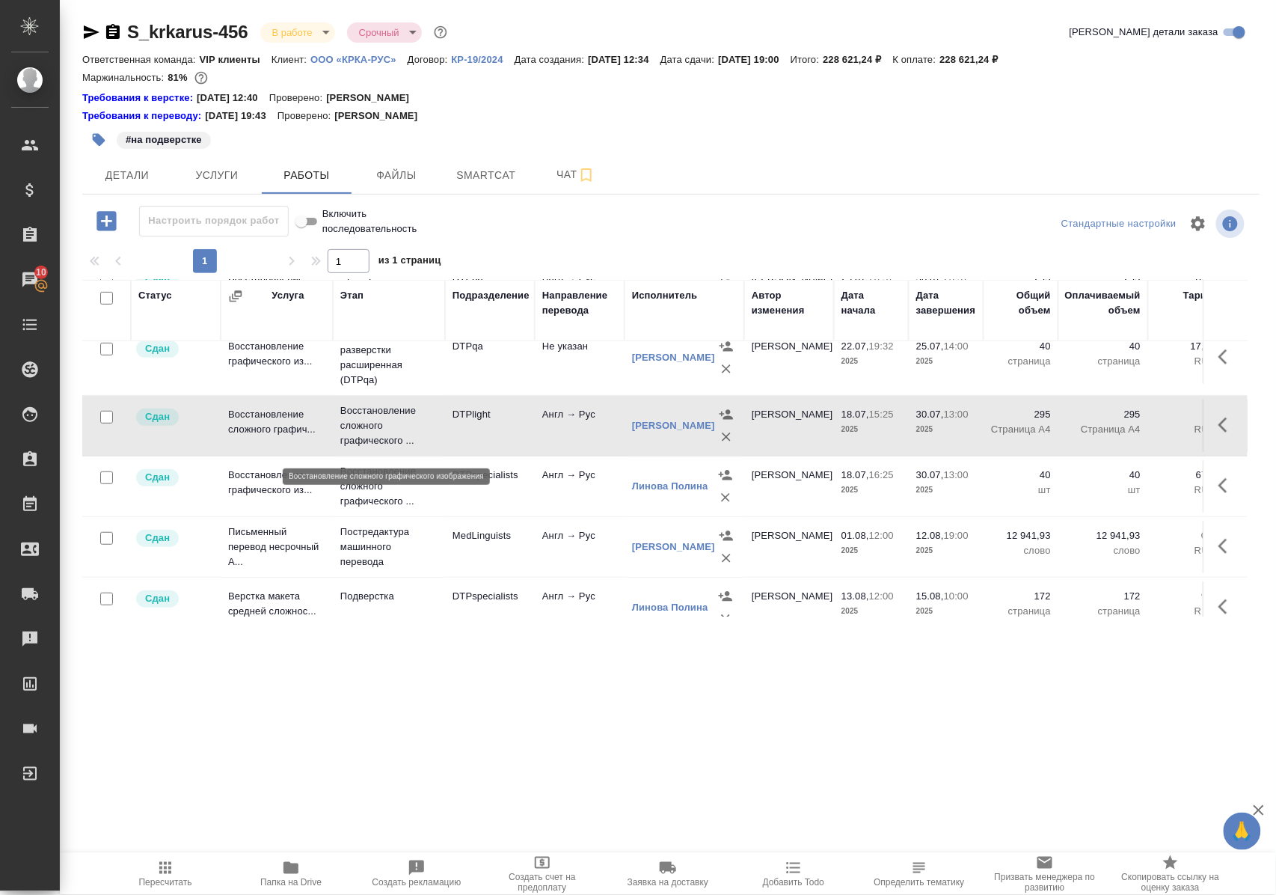
click at [370, 420] on p "Восстановление сложного графического ..." at bounding box center [388, 425] width 97 height 45
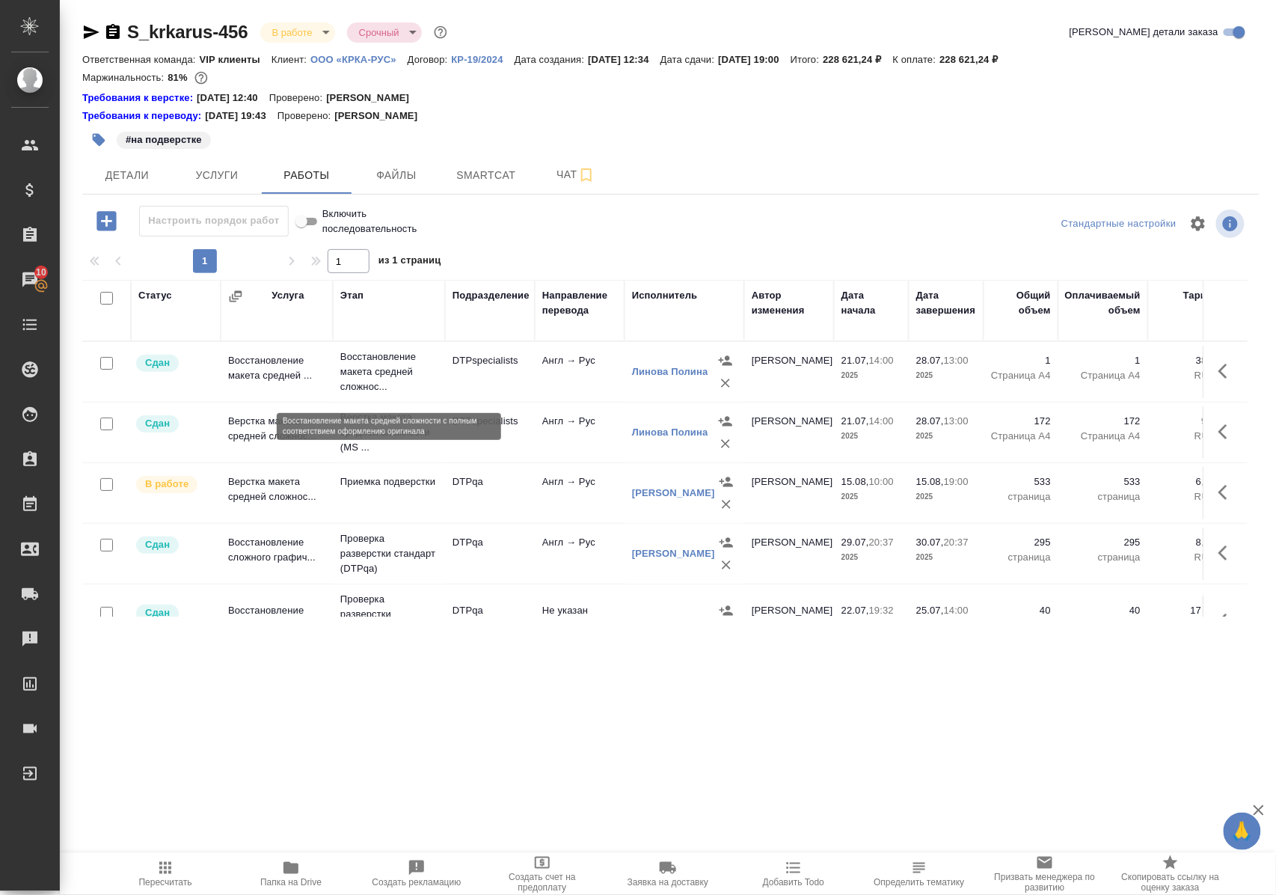
click at [378, 377] on p "Восстановление макета средней сложнос..." at bounding box center [388, 371] width 97 height 45
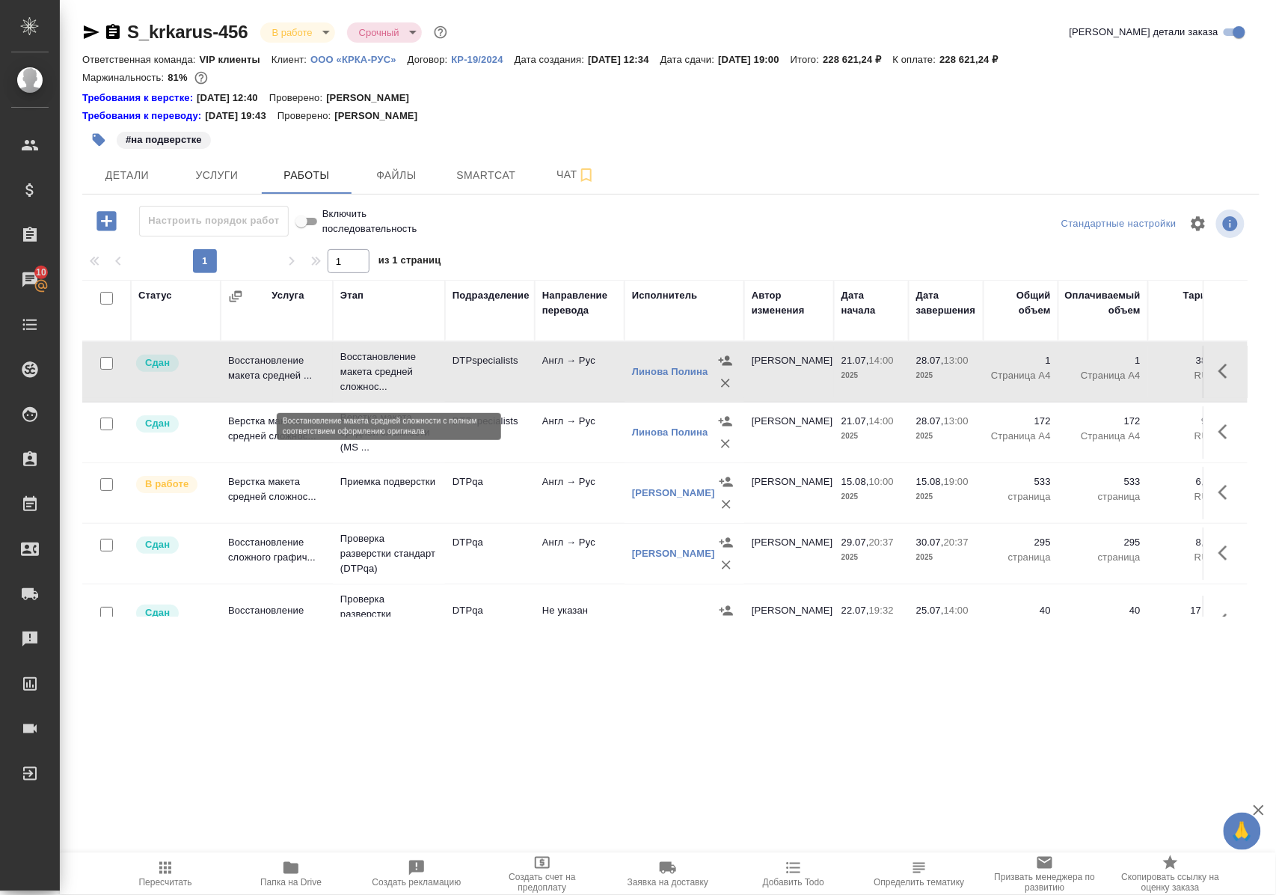
click at [378, 377] on p "Восстановление макета средней сложнос..." at bounding box center [388, 371] width 97 height 45
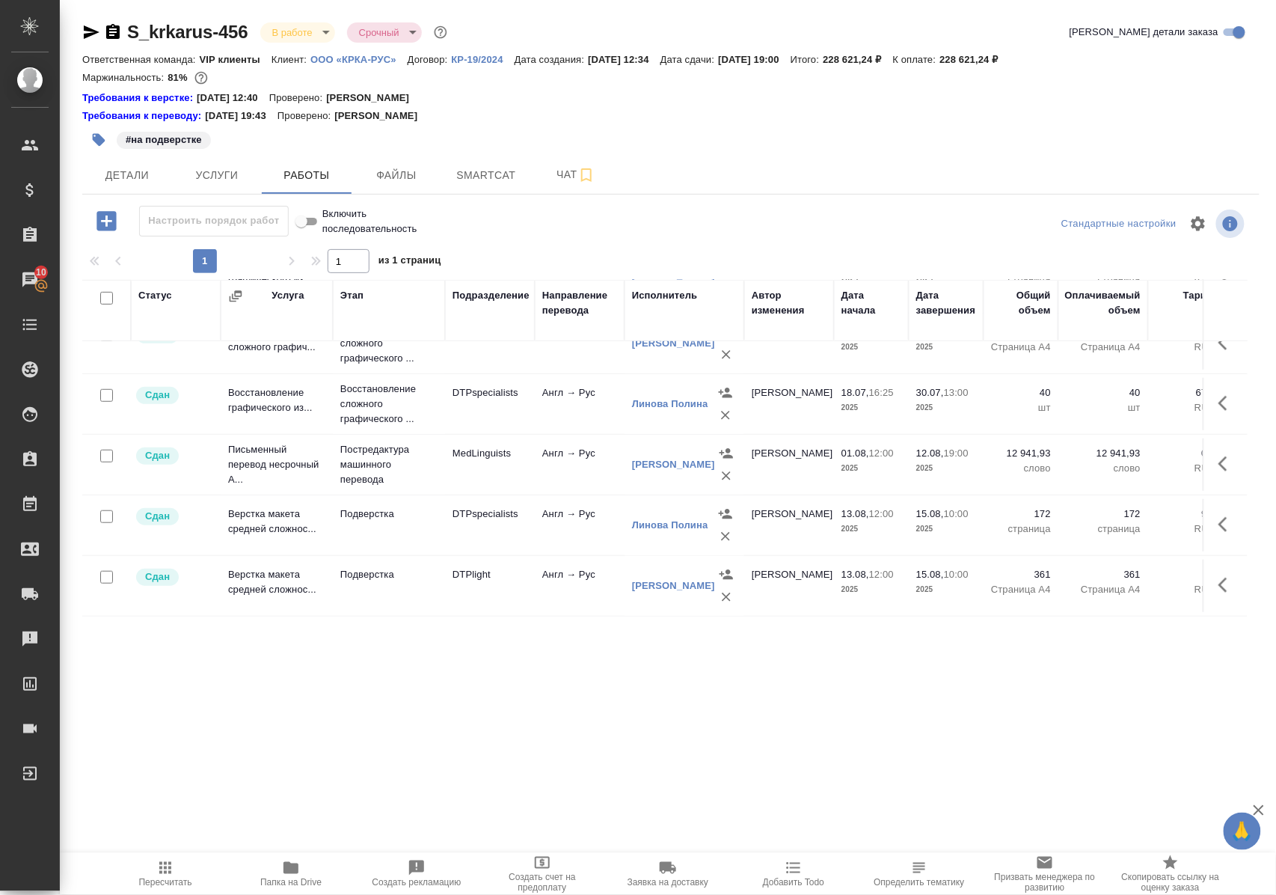
scroll to position [264, 0]
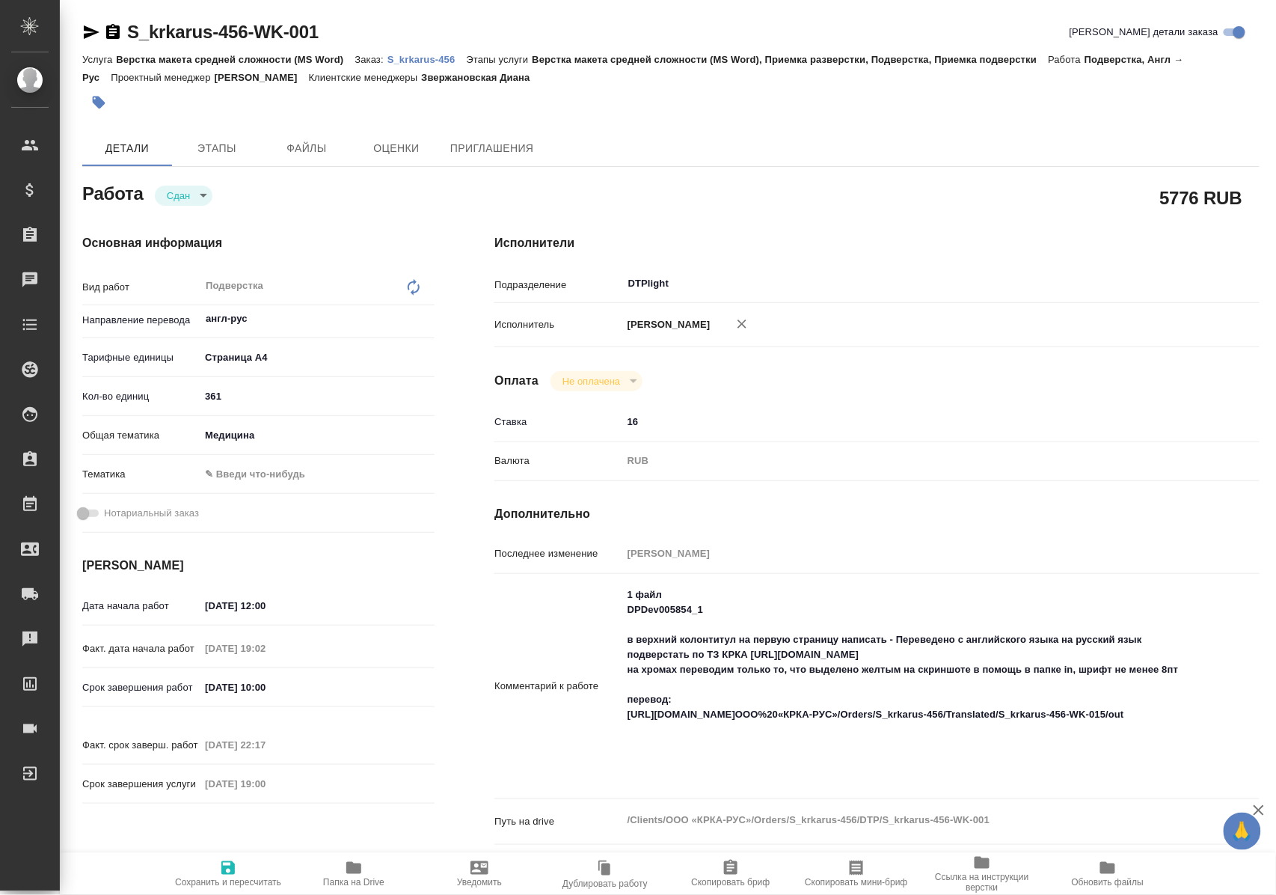
type textarea "x"
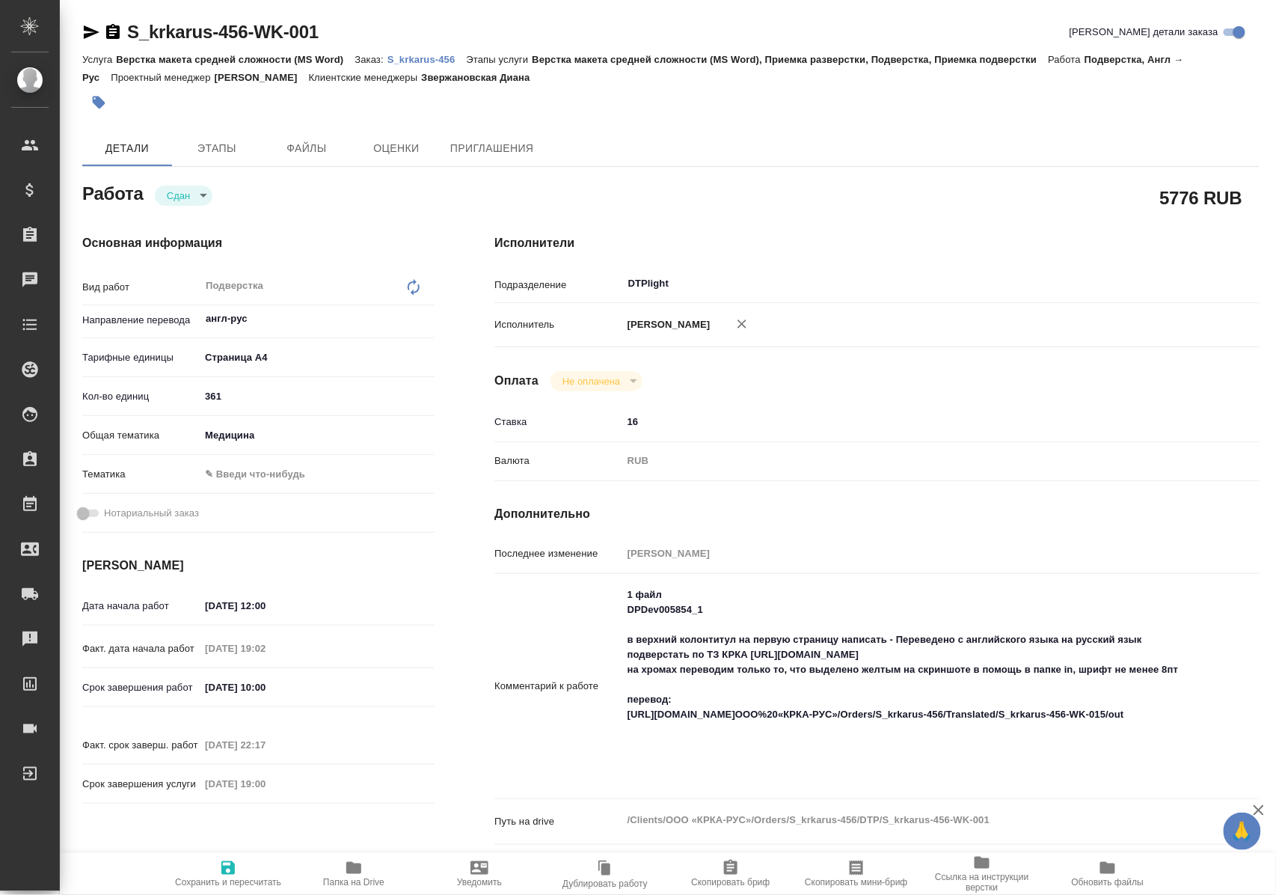
type textarea "x"
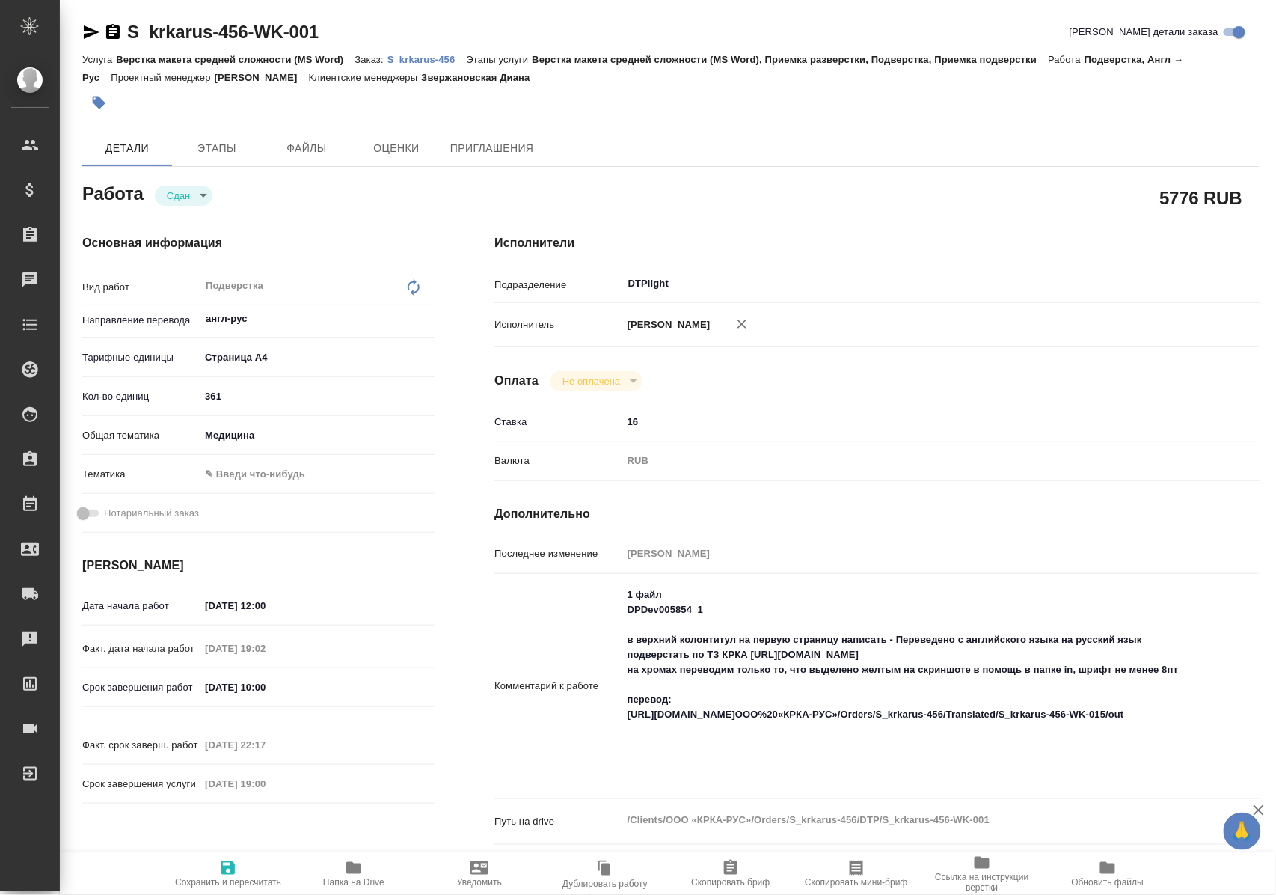
type textarea "x"
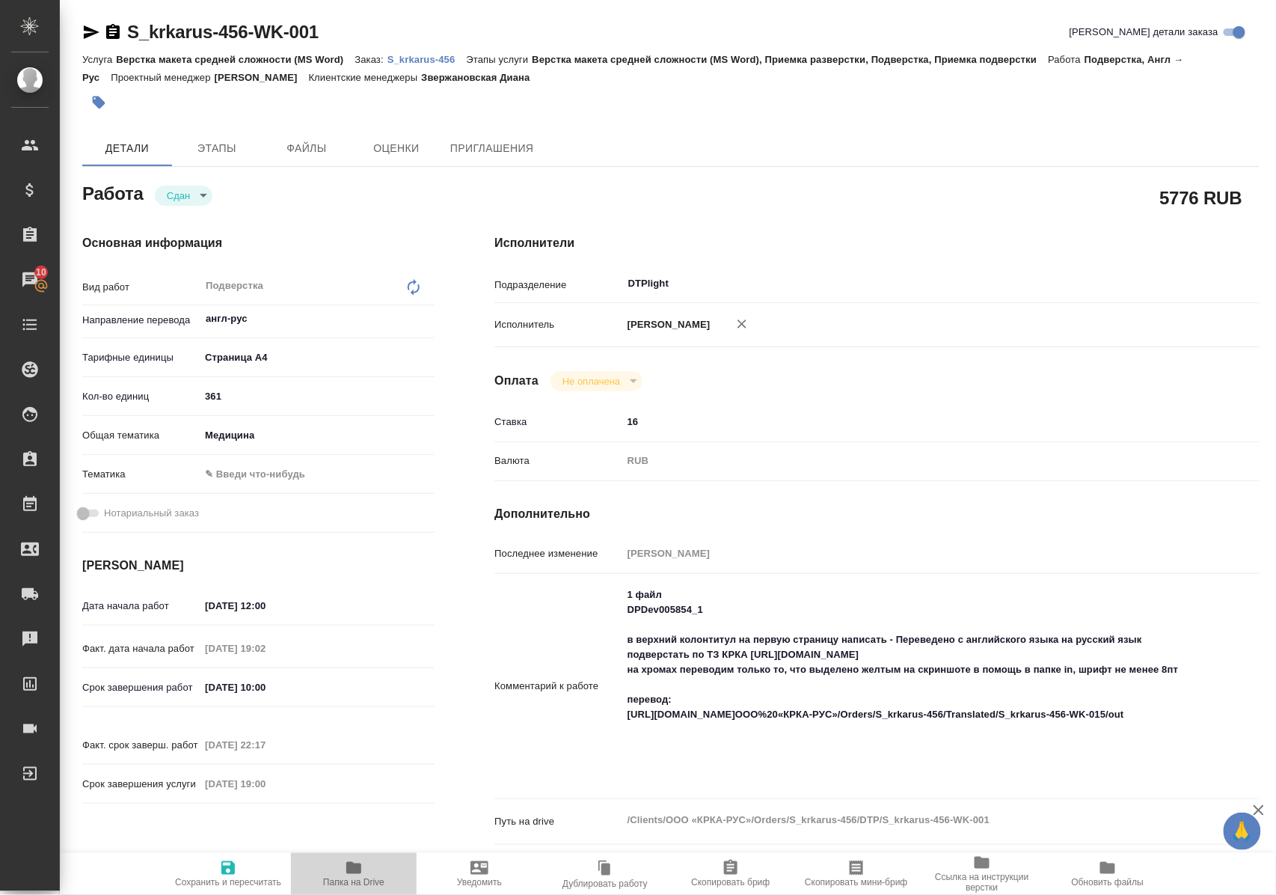
click at [361, 874] on icon "button" at bounding box center [354, 868] width 18 height 18
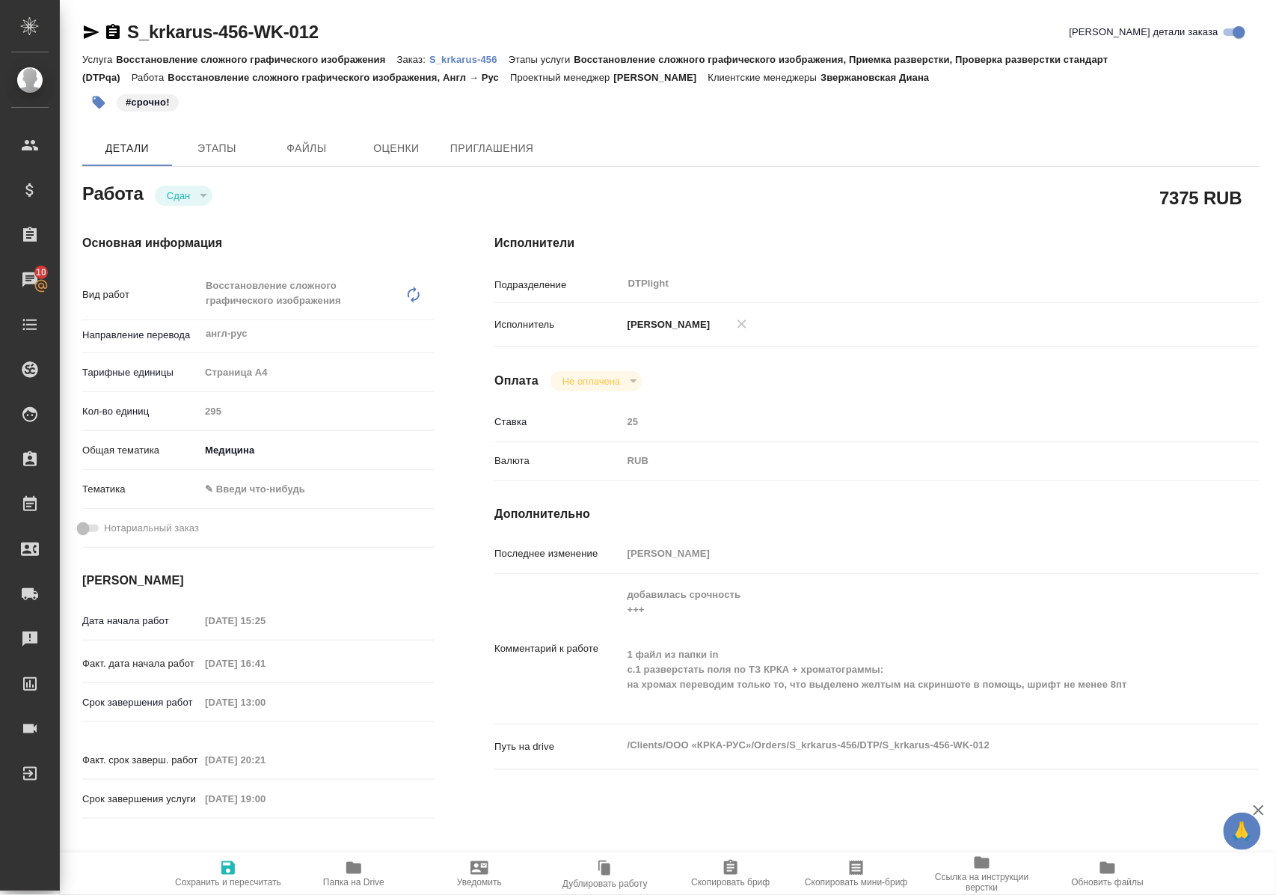
click at [356, 869] on icon "button" at bounding box center [353, 868] width 15 height 12
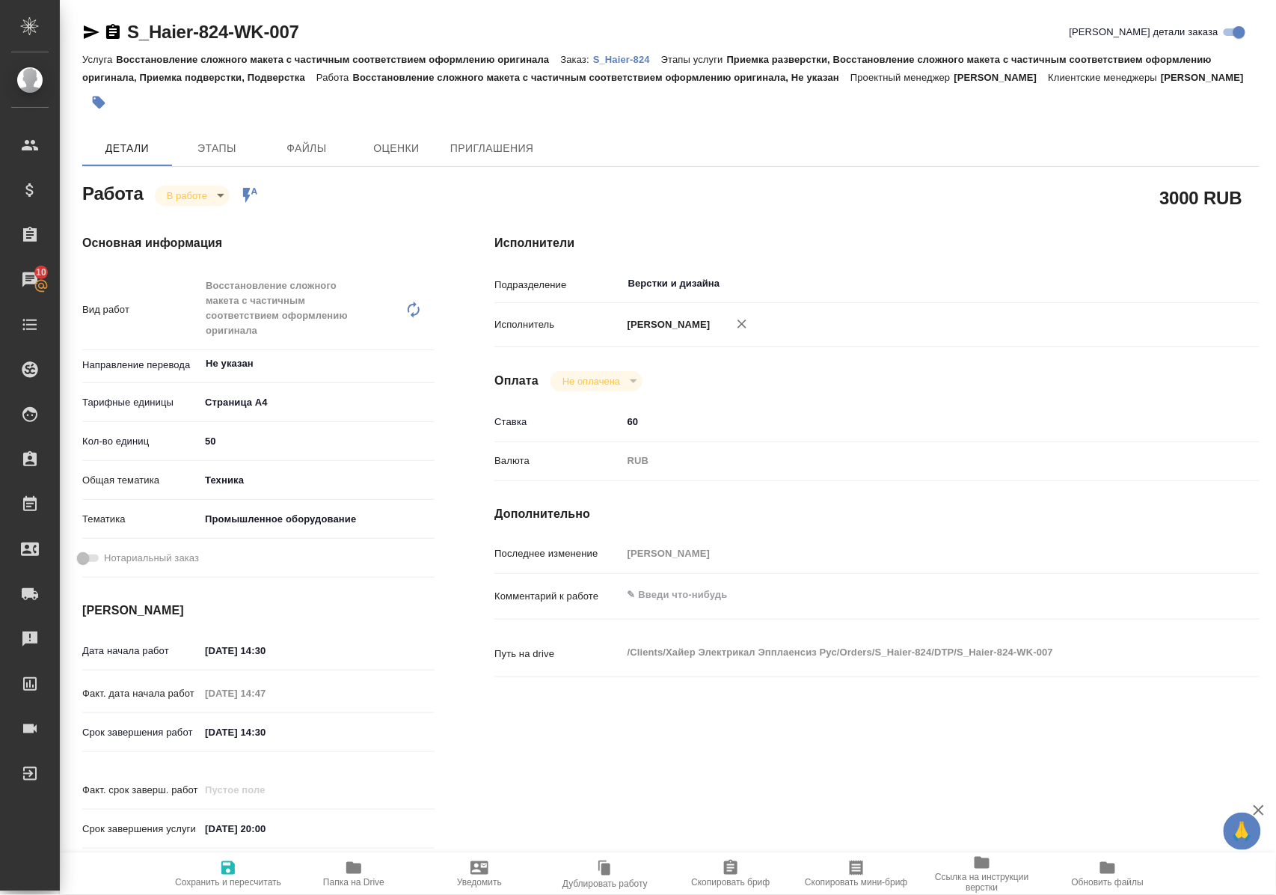
click at [353, 868] on icon "button" at bounding box center [353, 868] width 15 height 12
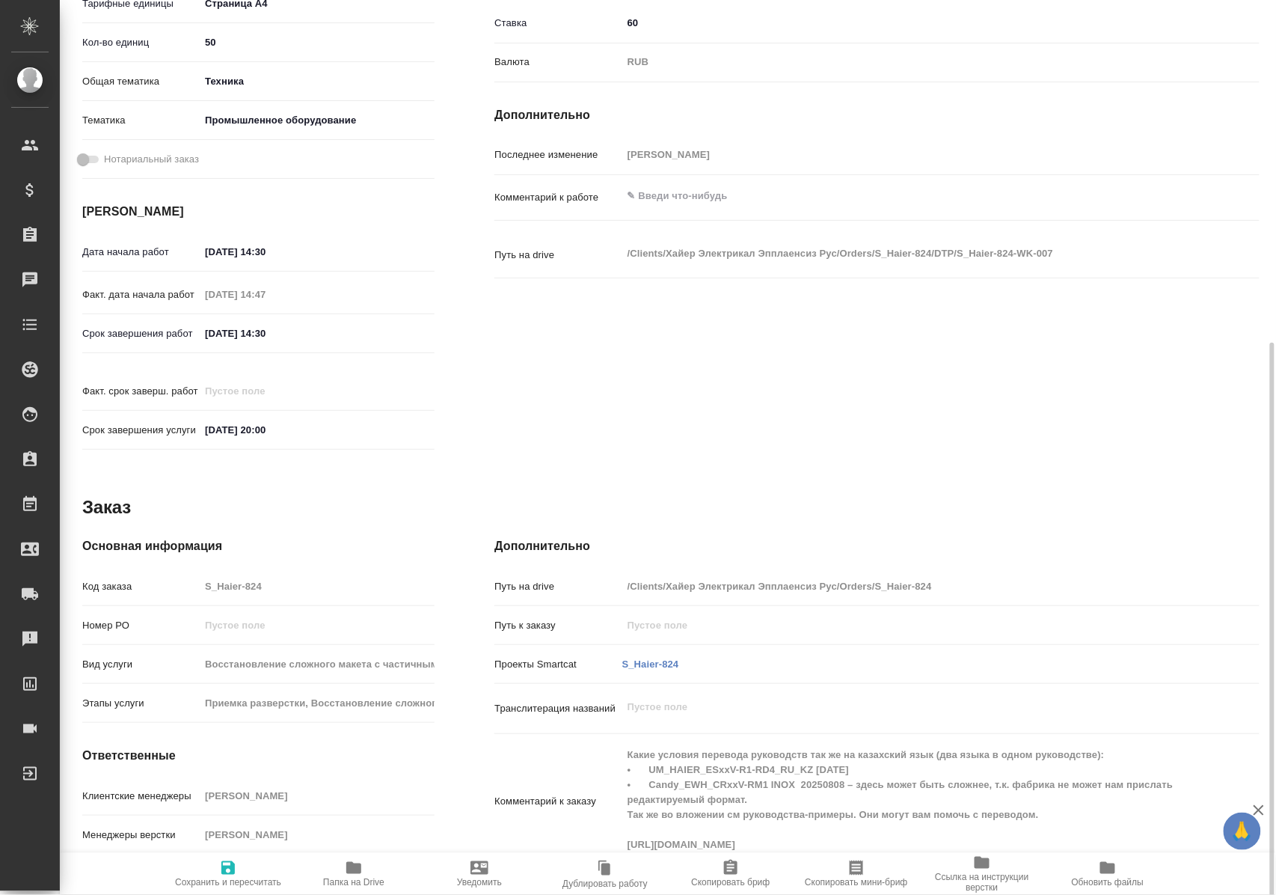
scroll to position [444, 0]
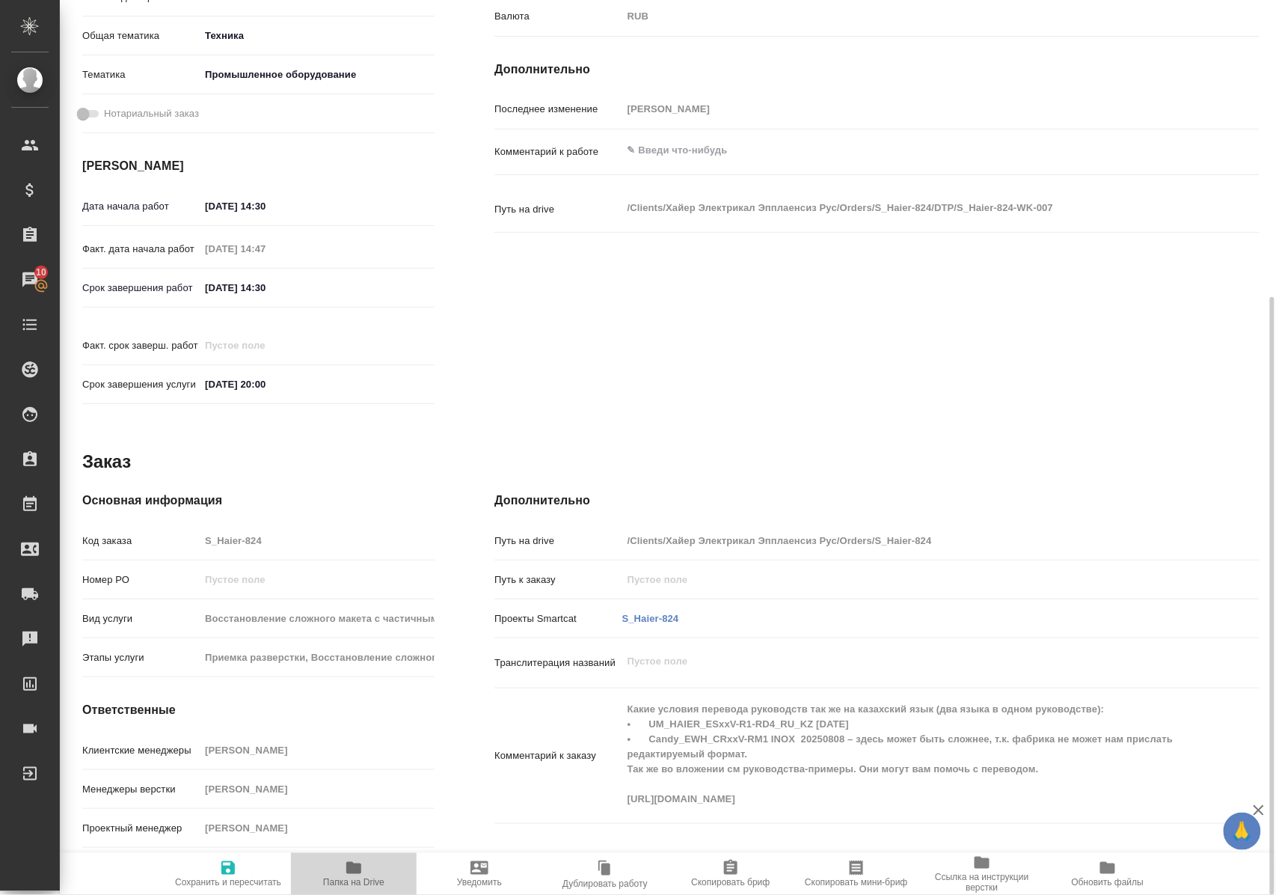
click at [361, 869] on icon "button" at bounding box center [353, 868] width 15 height 12
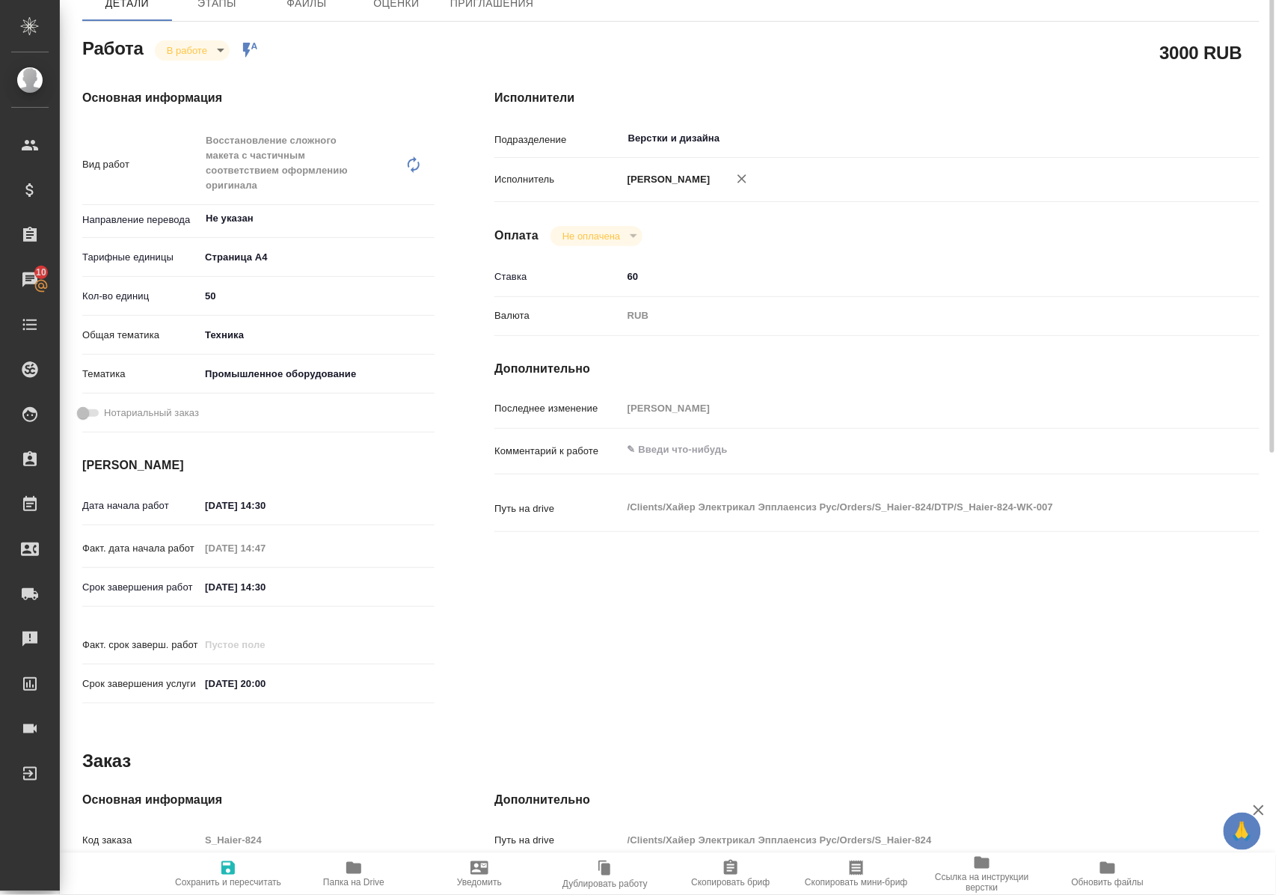
scroll to position [0, 0]
